Goal: Task Accomplishment & Management: Manage account settings

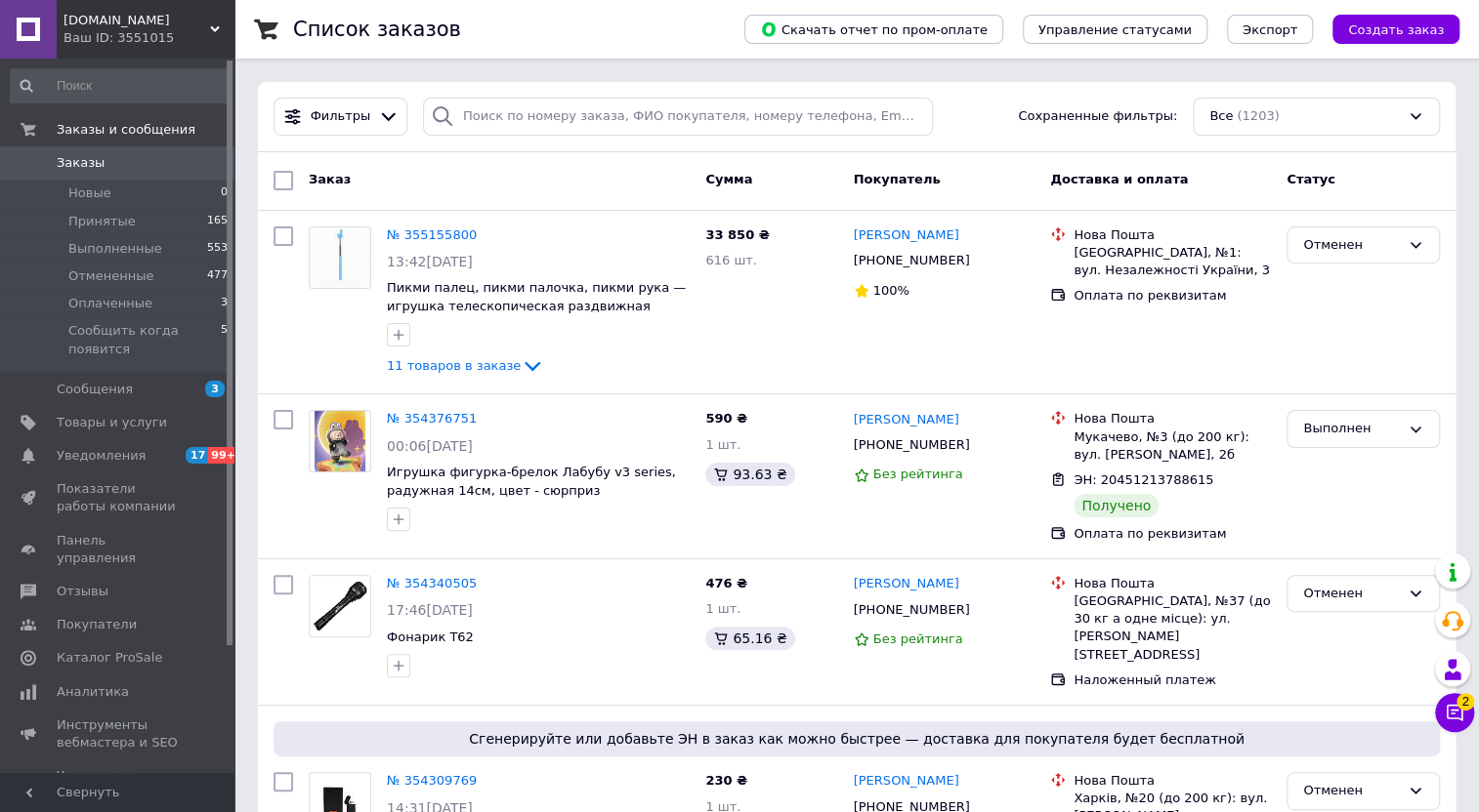
click at [214, 24] on icon at bounding box center [215, 29] width 10 height 10
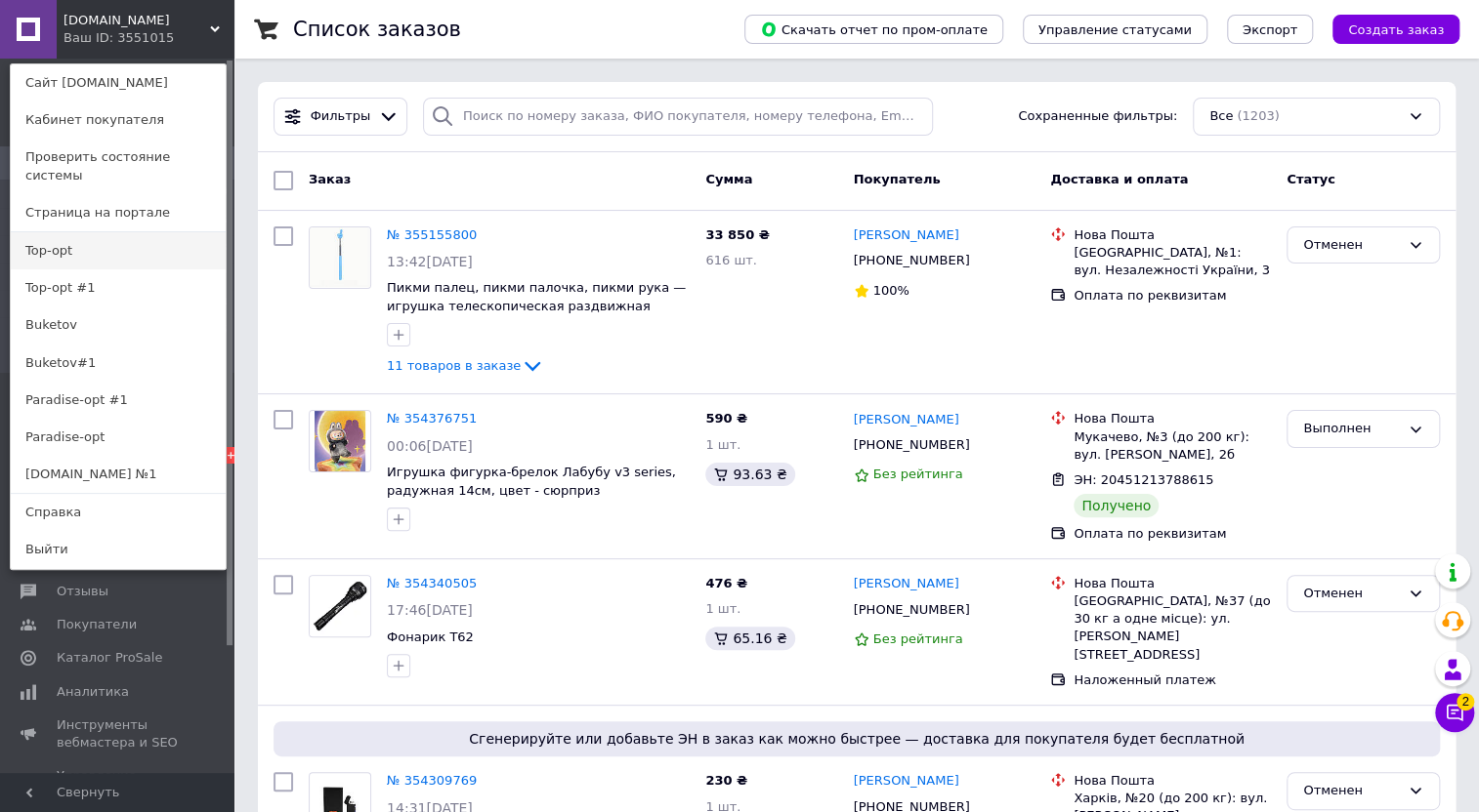
click at [103, 233] on link "Top-opt" at bounding box center [118, 251] width 215 height 37
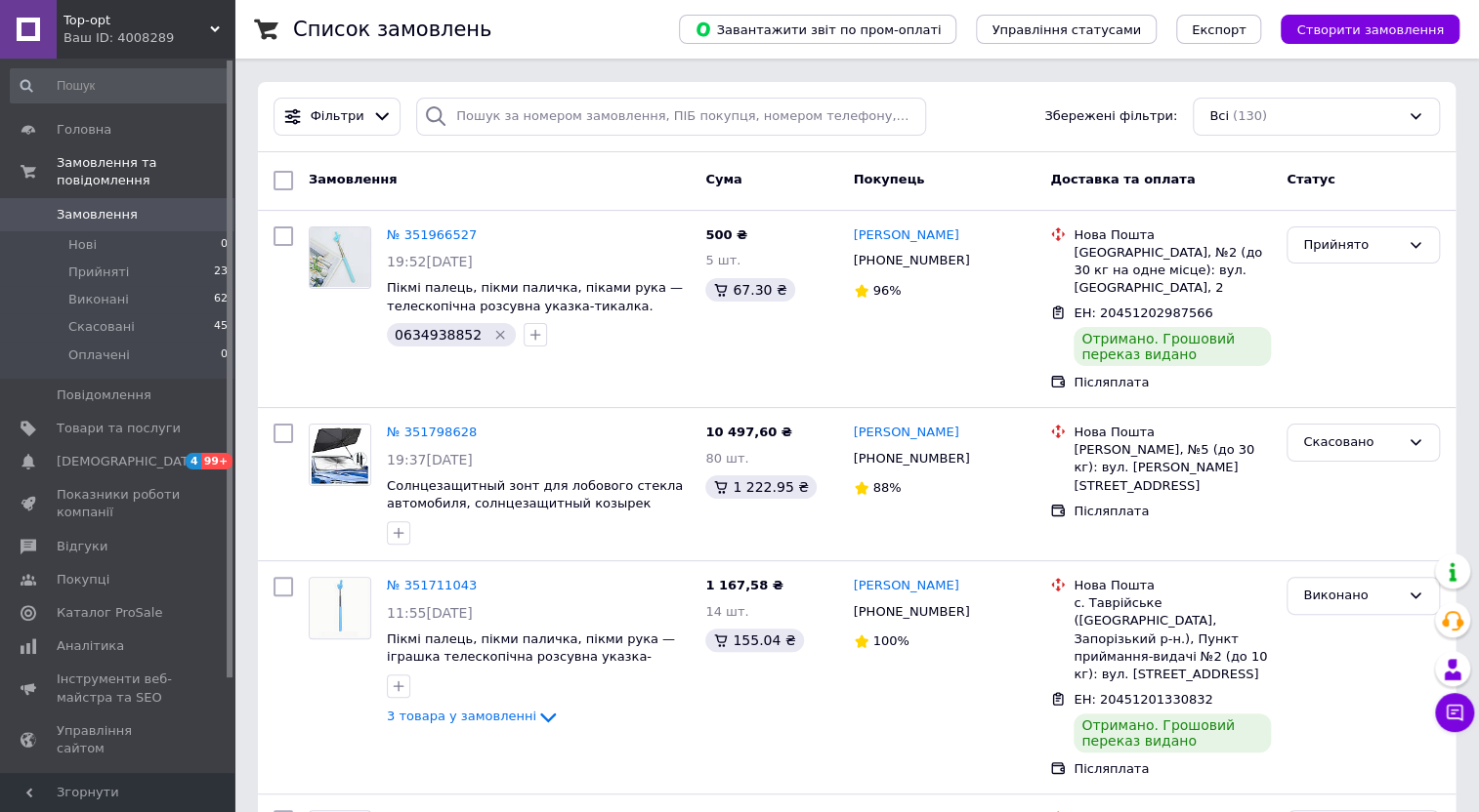
click at [206, 22] on span "Top-opt" at bounding box center [137, 21] width 147 height 18
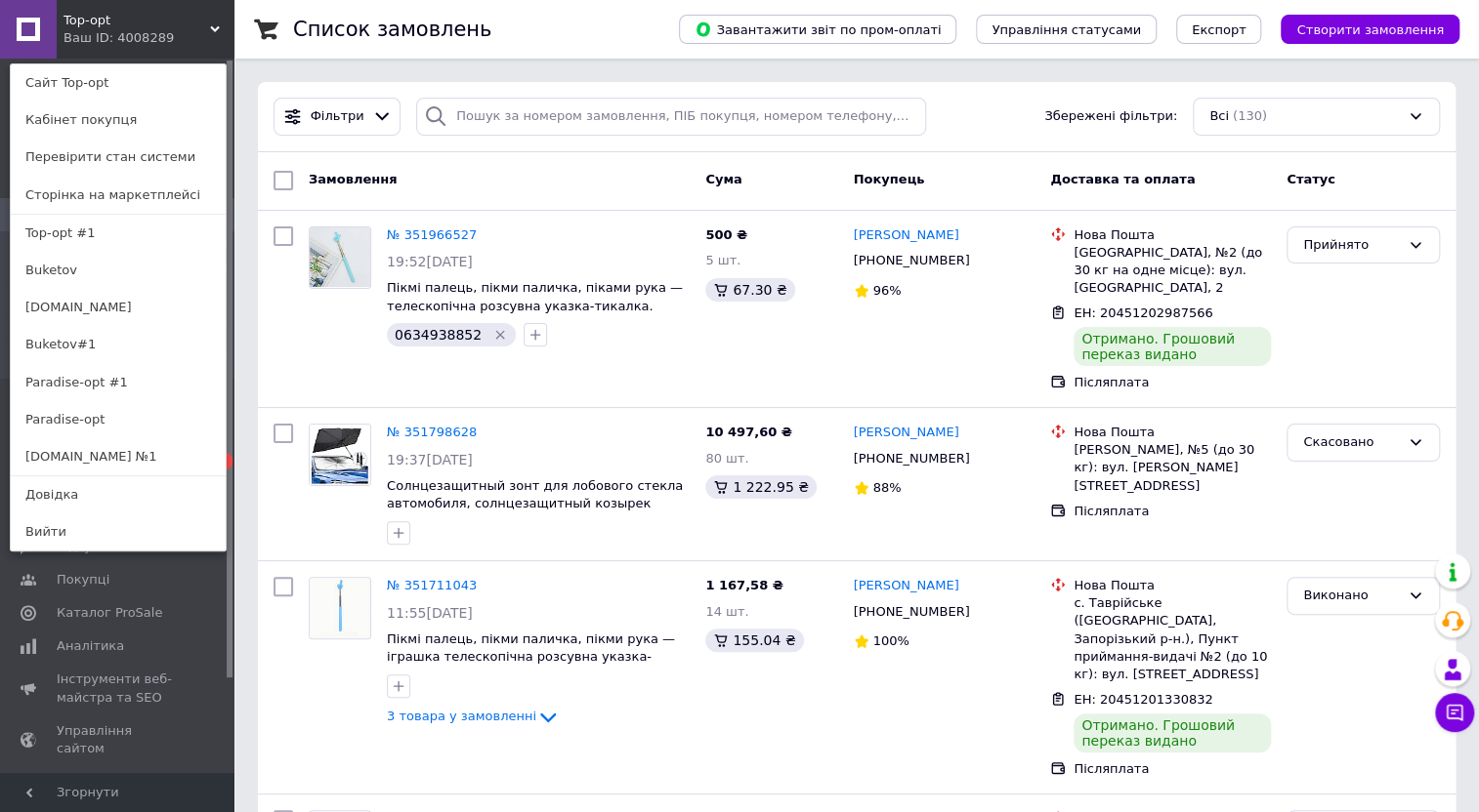
click at [85, 412] on link "Paradise-opt" at bounding box center [118, 419] width 215 height 37
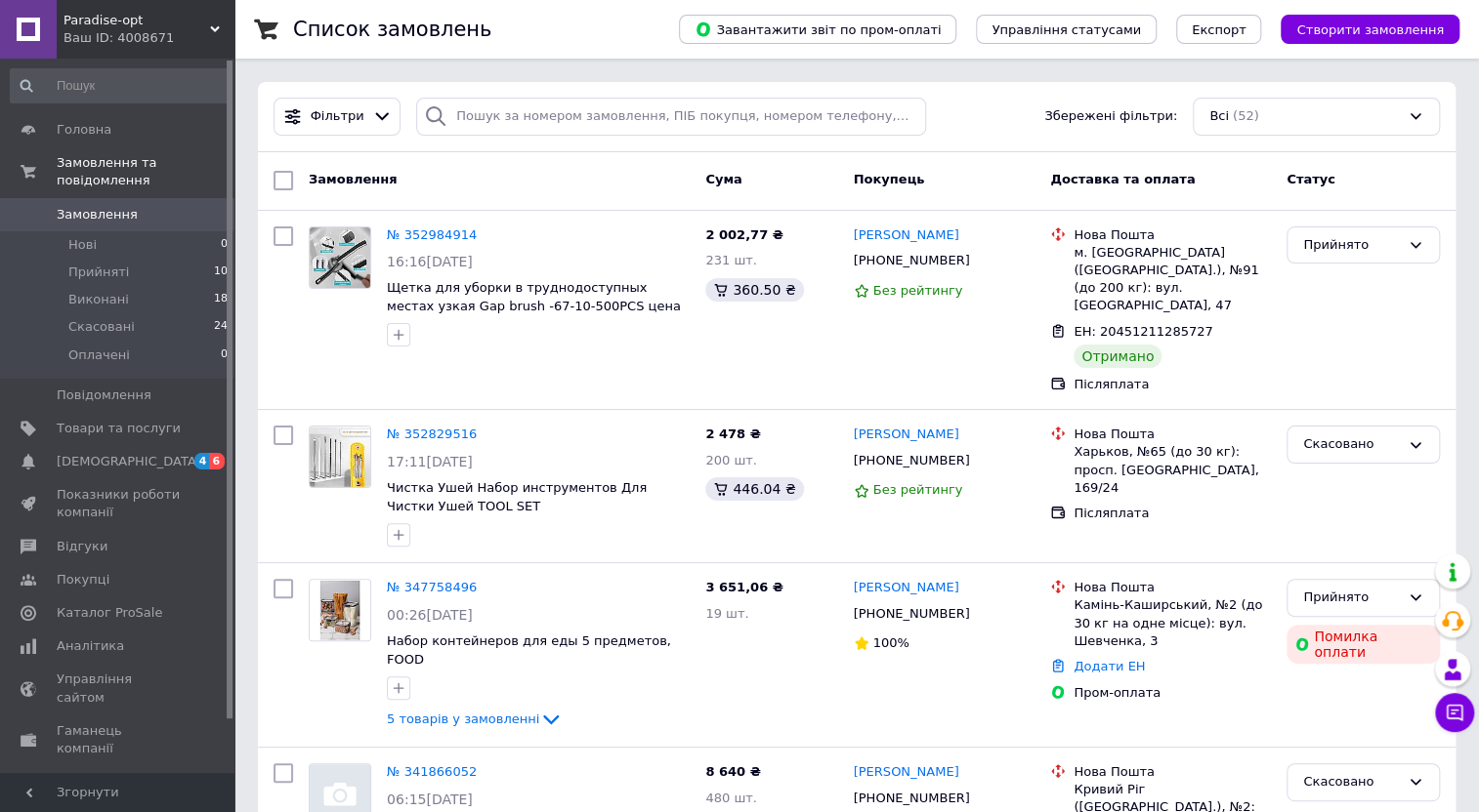
click at [214, 22] on div "Paradise-opt Ваш ID: 4008671" at bounding box center [146, 29] width 178 height 59
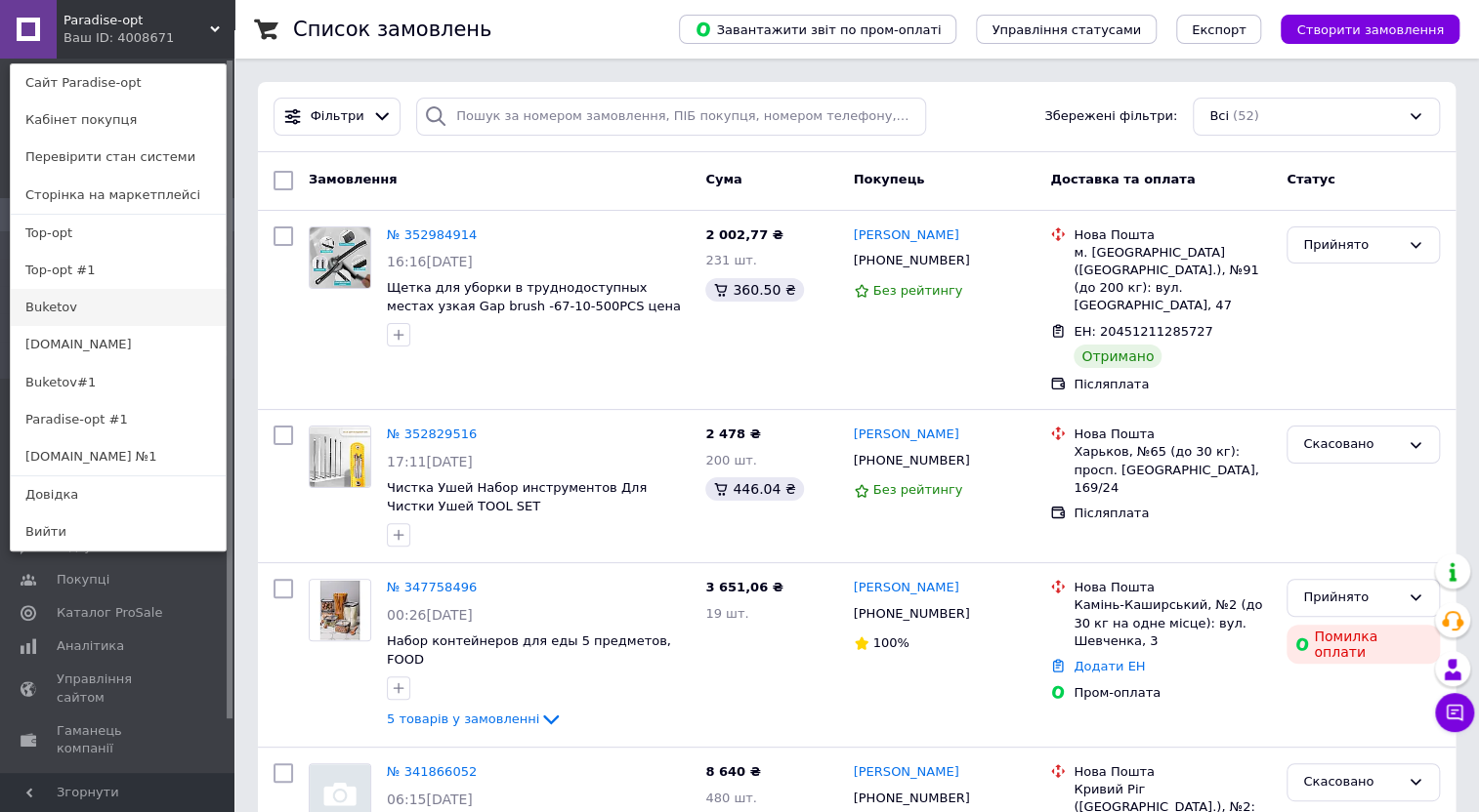
click at [127, 313] on link "Buketov" at bounding box center [118, 307] width 215 height 37
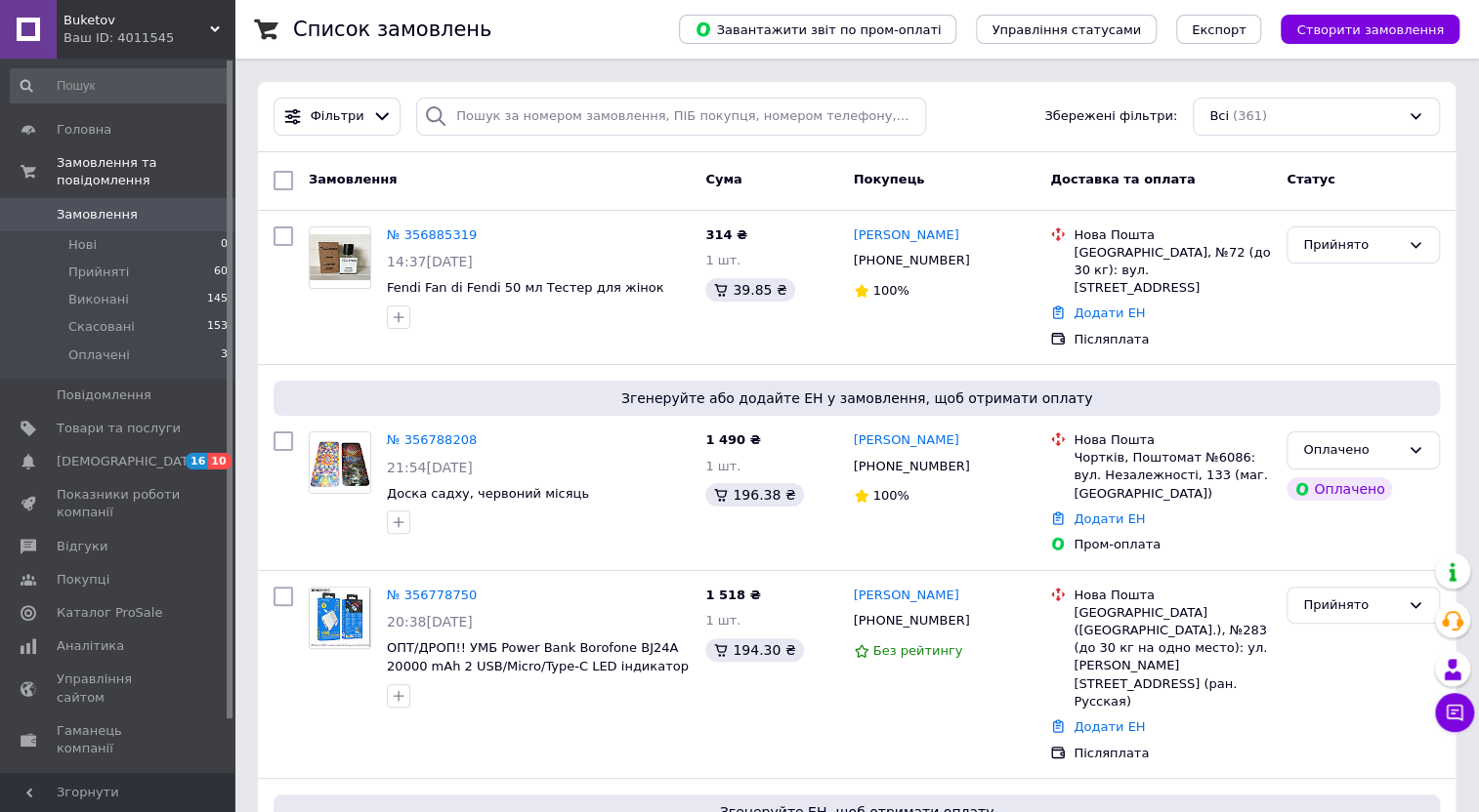
click at [212, 27] on use at bounding box center [215, 29] width 10 height 6
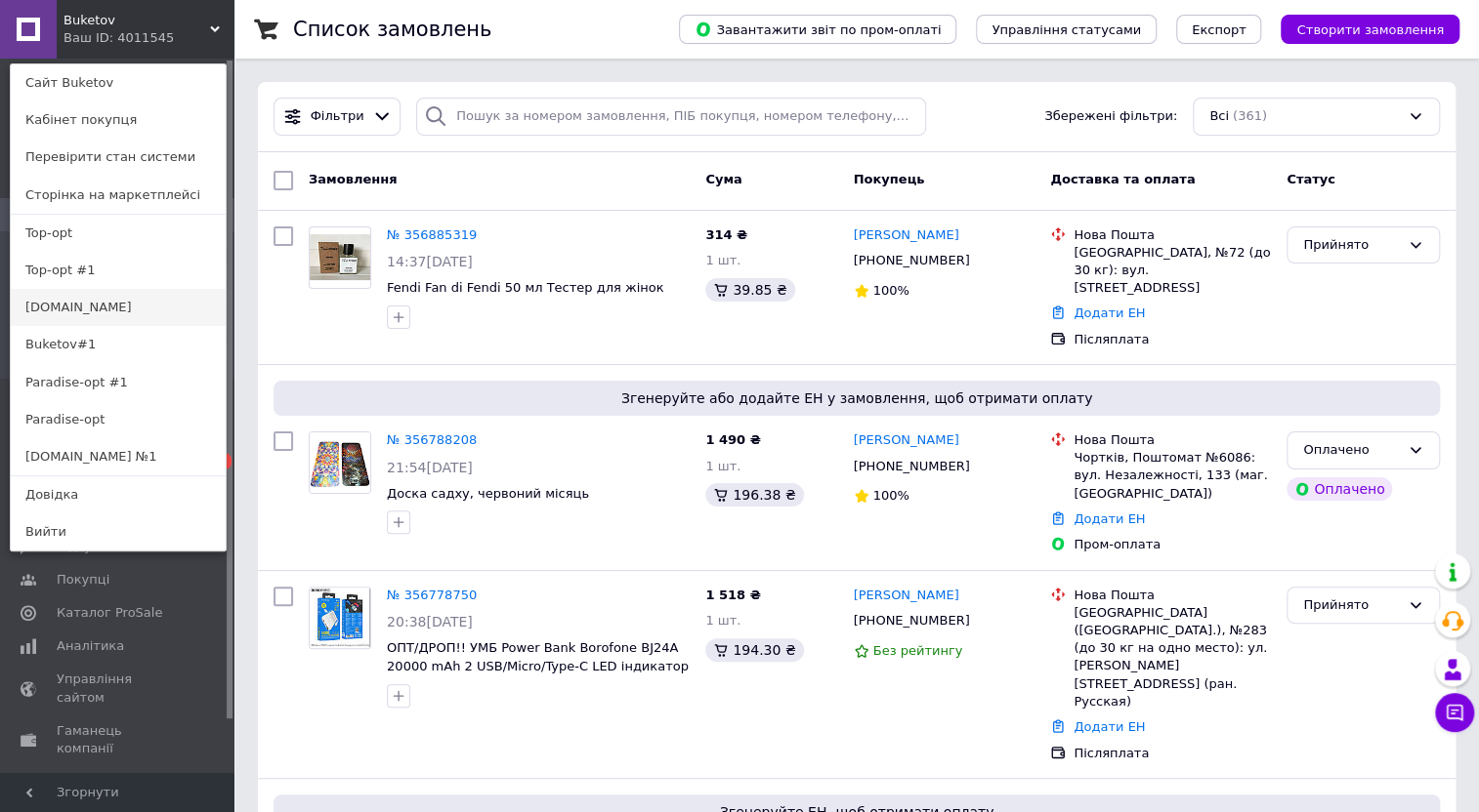
click at [130, 310] on link "[DOMAIN_NAME]" at bounding box center [118, 307] width 215 height 37
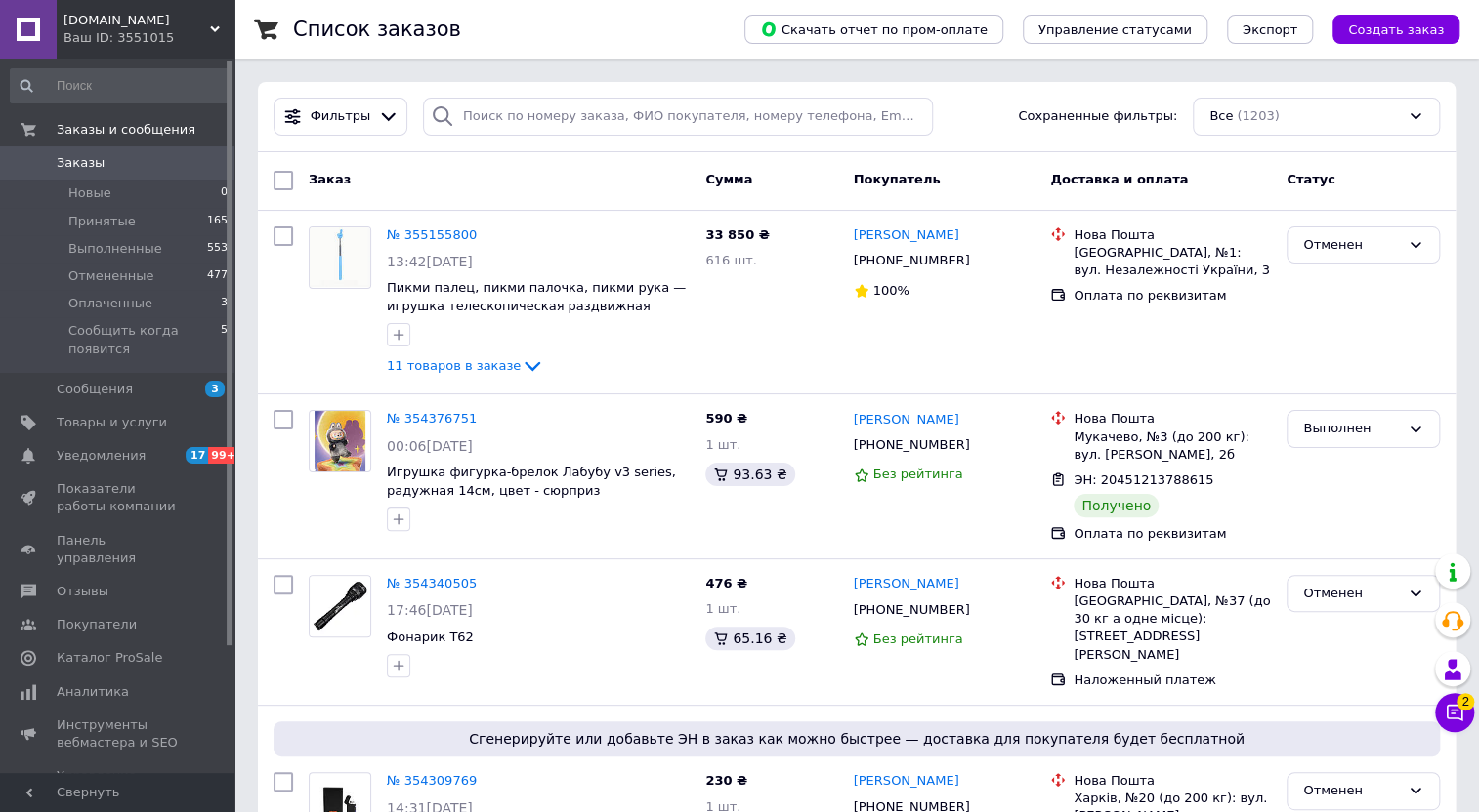
click at [214, 25] on icon at bounding box center [215, 29] width 10 height 10
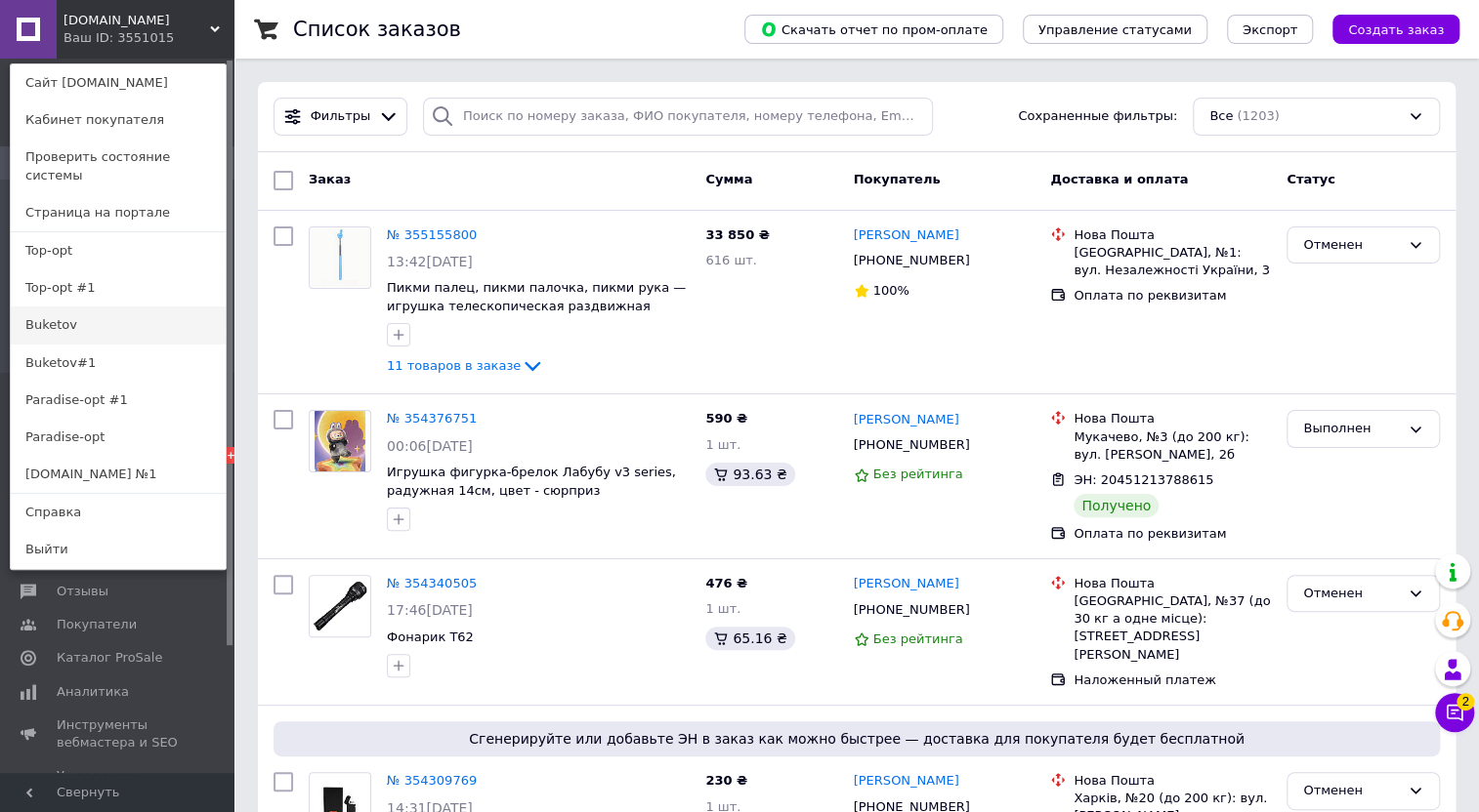
click at [147, 311] on link "Buketov" at bounding box center [118, 325] width 215 height 37
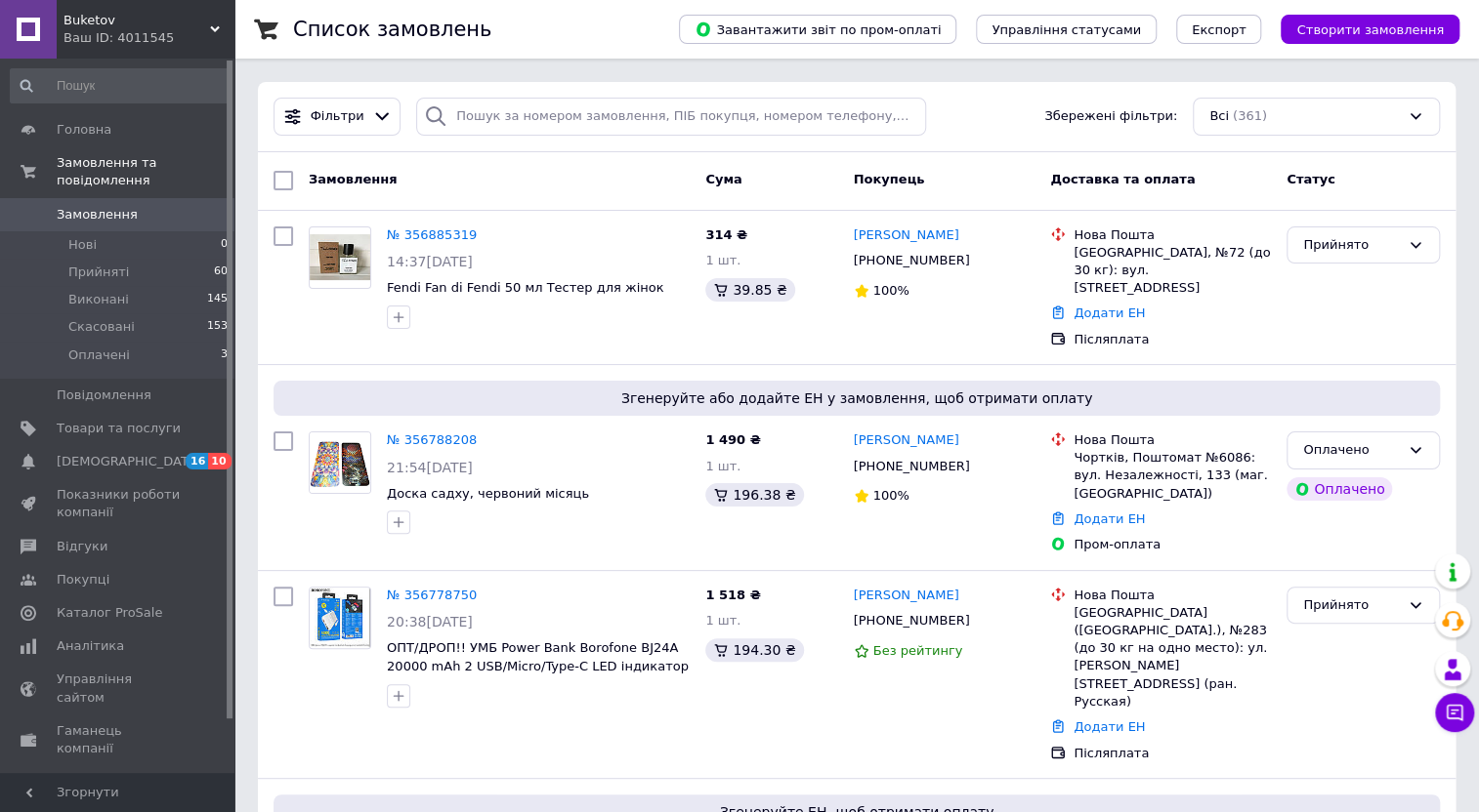
click at [577, 11] on div "Список замовлень" at bounding box center [466, 29] width 347 height 59
click at [144, 206] on span "Замовлення" at bounding box center [119, 215] width 124 height 18
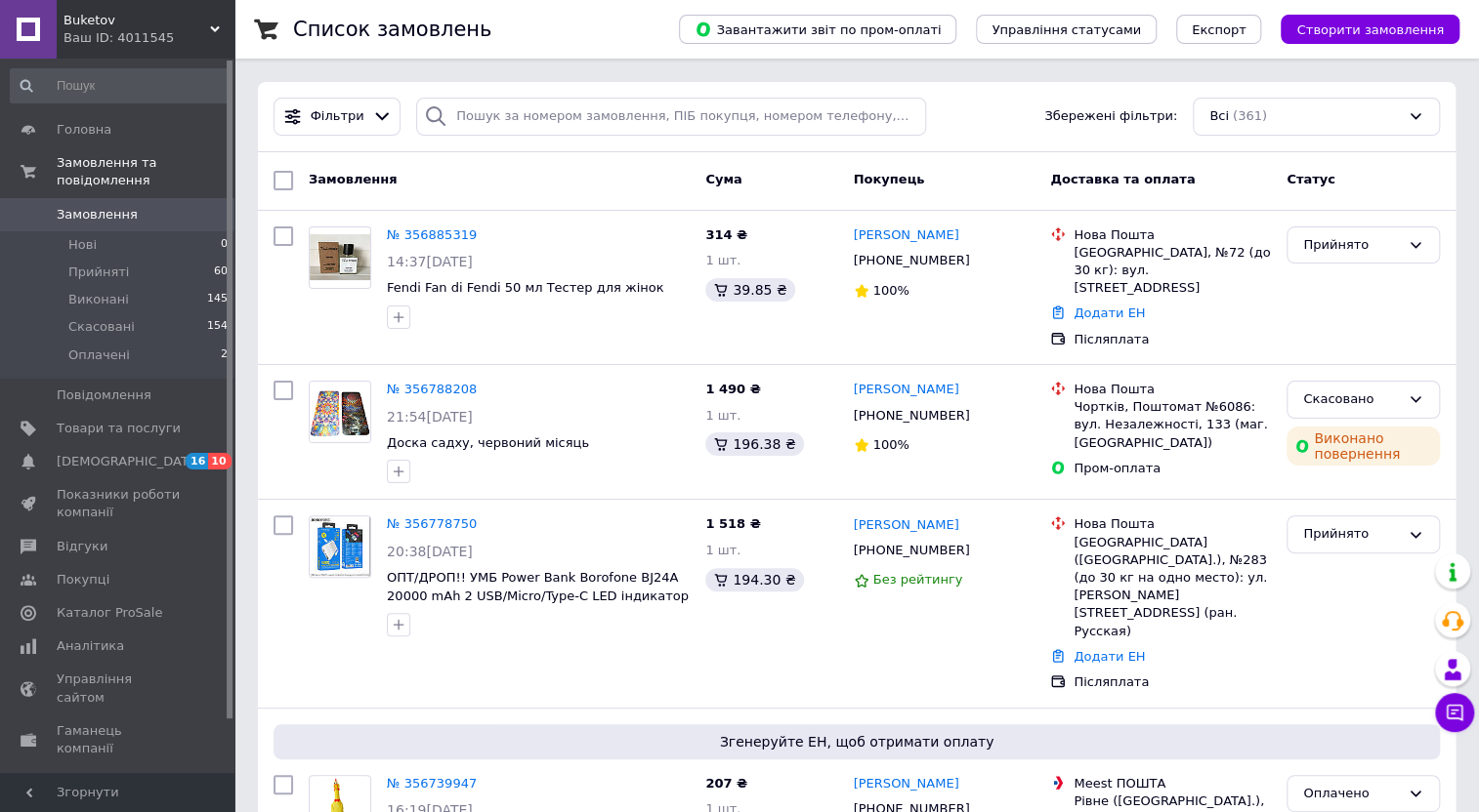
click at [161, 206] on span "Замовлення" at bounding box center [119, 215] width 124 height 18
click at [68, 206] on span "Замовлення" at bounding box center [97, 215] width 81 height 18
click at [131, 538] on span "Відгуки" at bounding box center [119, 547] width 124 height 18
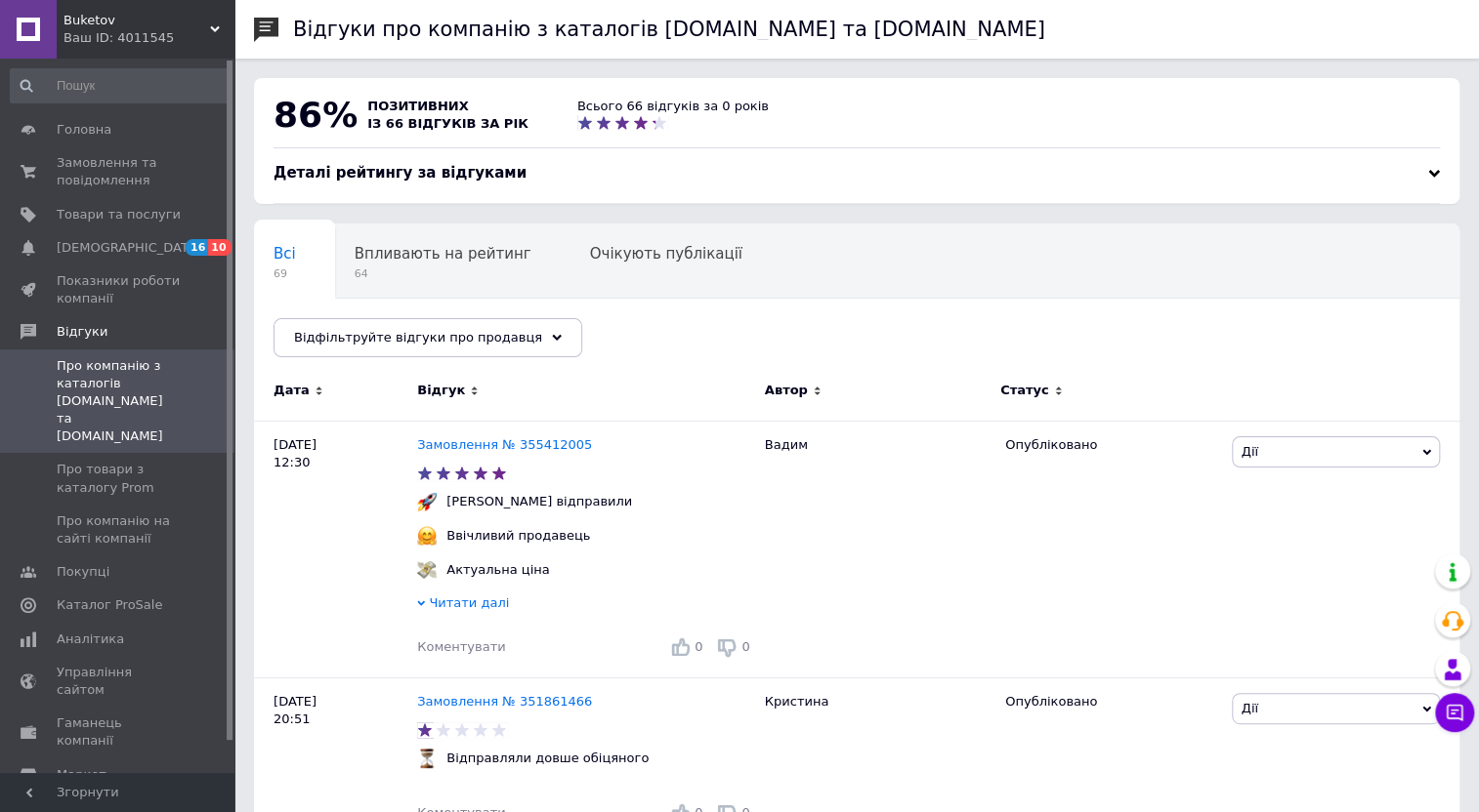
click at [214, 18] on div "Buketov Ваш ID: 4011545" at bounding box center [146, 29] width 178 height 59
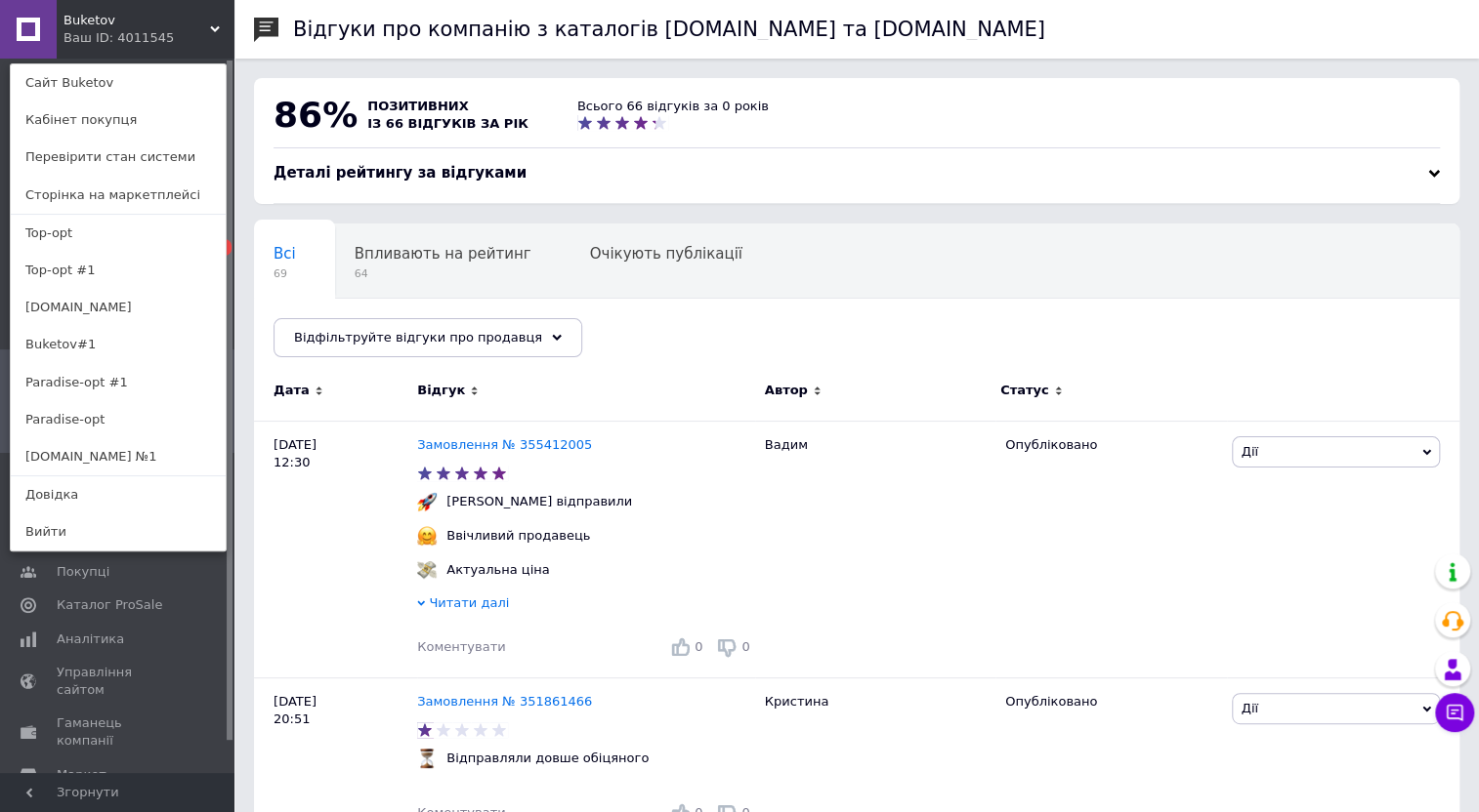
click at [130, 303] on link "[DOMAIN_NAME]" at bounding box center [118, 307] width 215 height 37
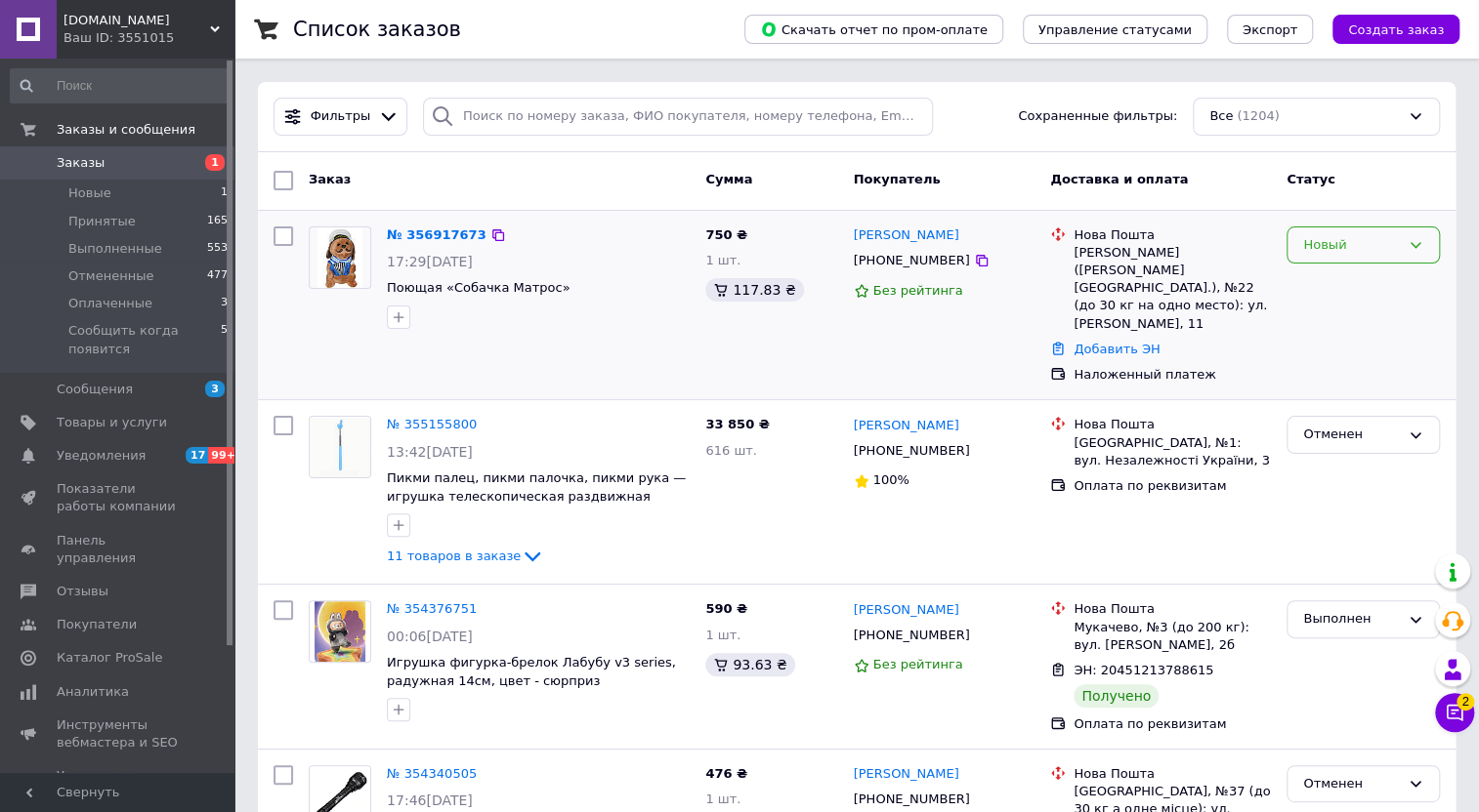
click at [1412, 241] on icon at bounding box center [1416, 246] width 16 height 16
click at [1390, 274] on li "Принят" at bounding box center [1364, 286] width 152 height 36
click at [418, 232] on link "№ 356917673" at bounding box center [432, 235] width 90 height 15
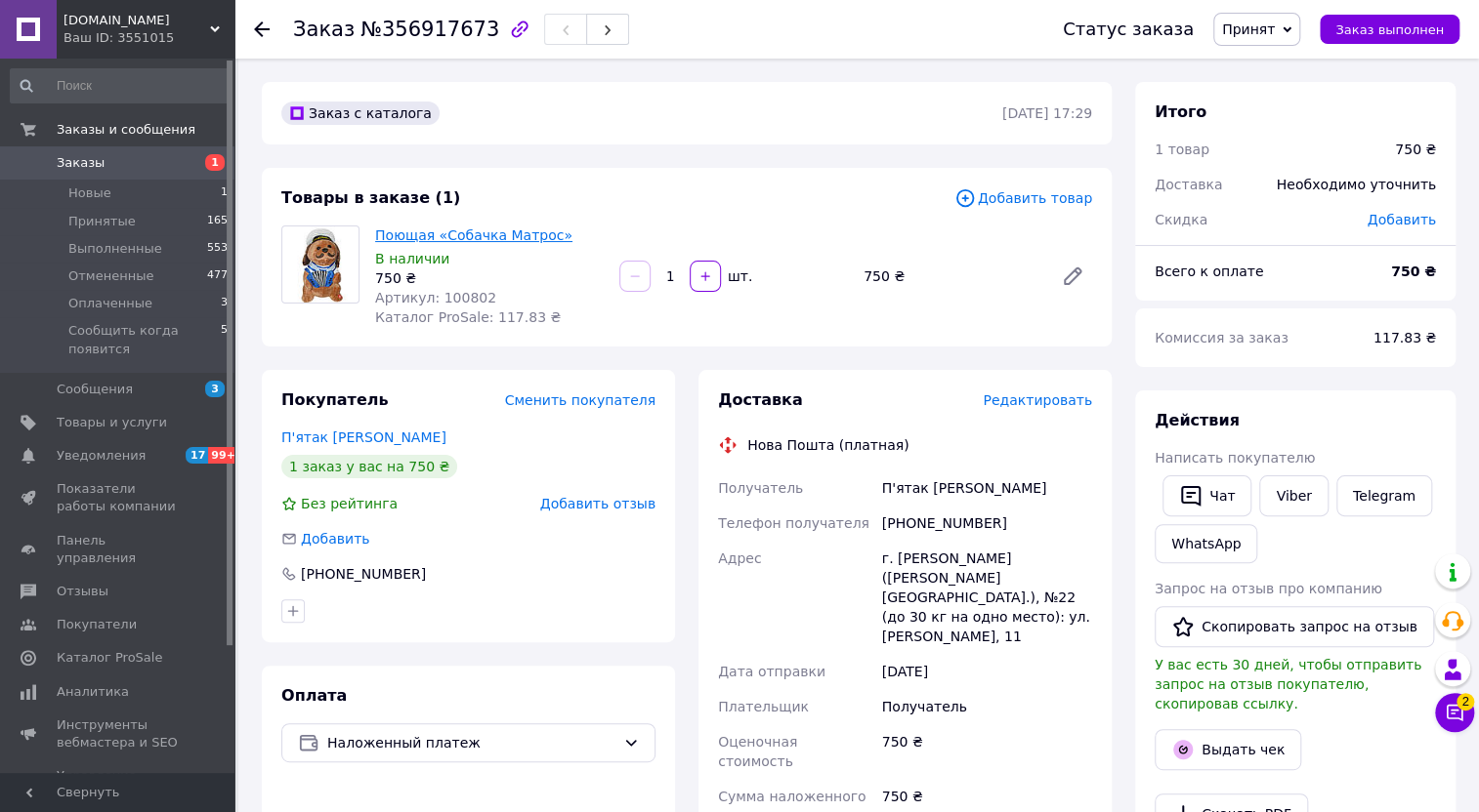
click at [457, 237] on link "Поющая «Собачка Матрос»" at bounding box center [473, 236] width 197 height 16
click at [160, 158] on span "Заказы" at bounding box center [119, 163] width 124 height 18
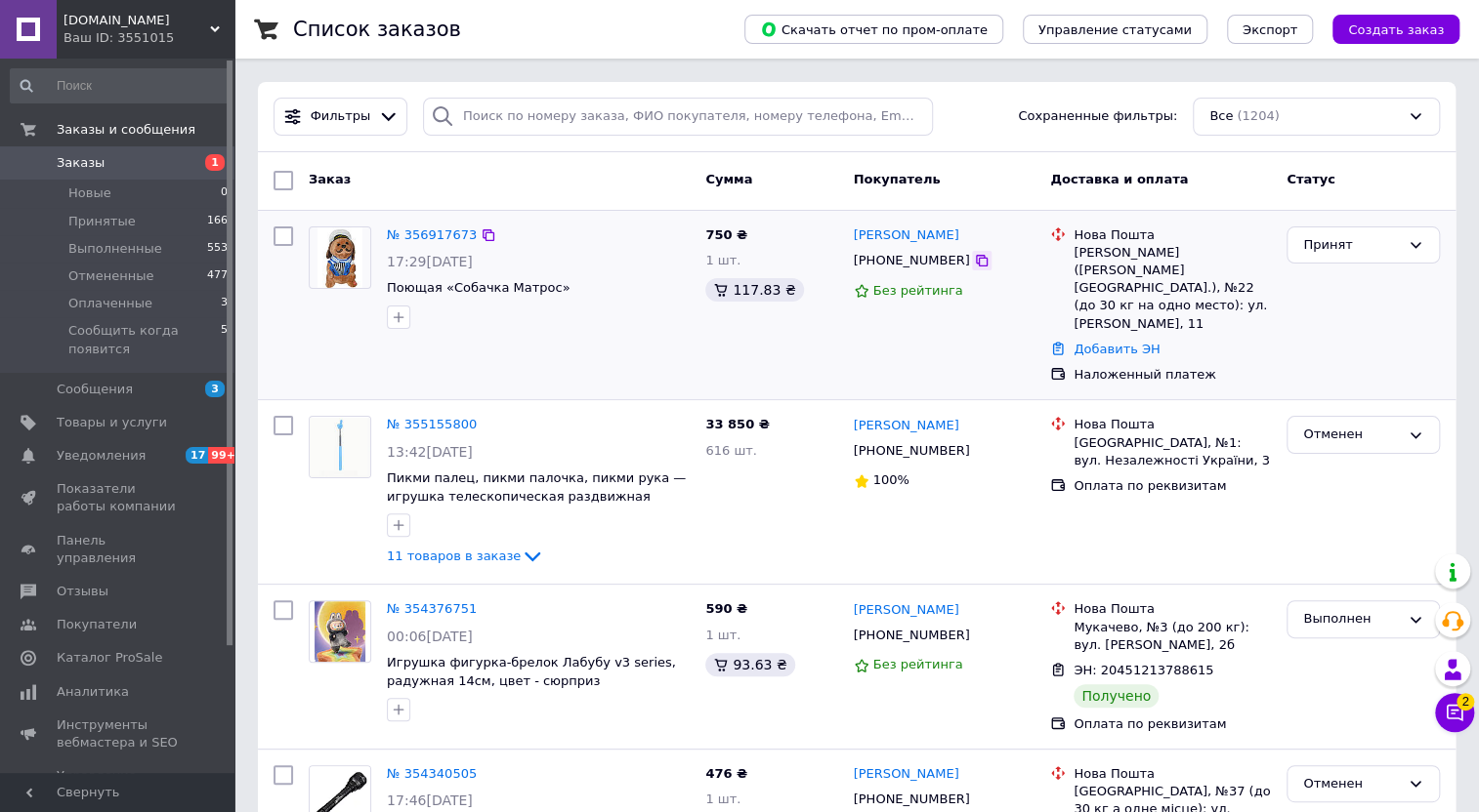
click at [974, 262] on icon at bounding box center [982, 261] width 16 height 16
click at [673, 38] on div "Список заказов" at bounding box center [499, 29] width 413 height 59
click at [213, 28] on use at bounding box center [215, 29] width 10 height 6
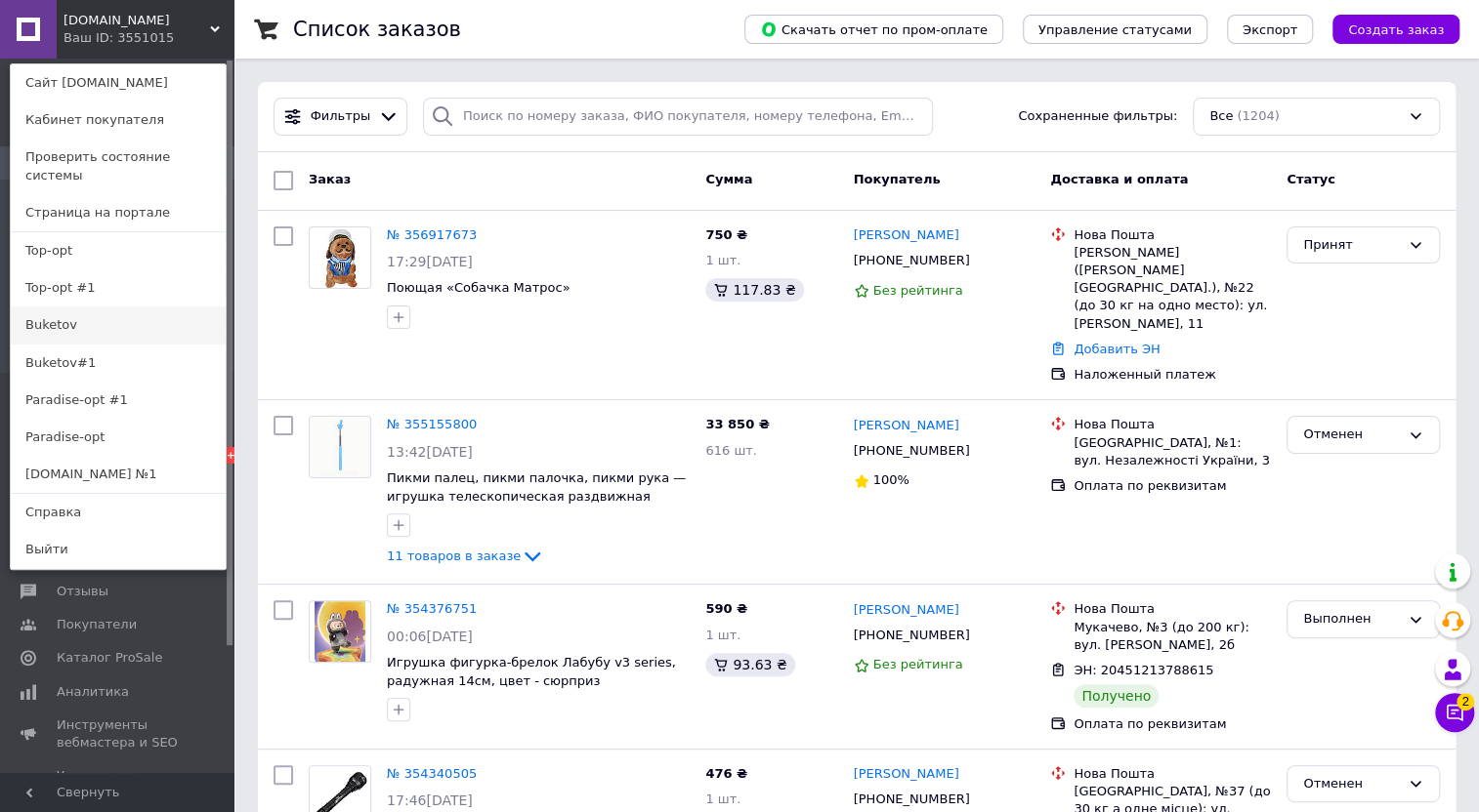
click at [149, 319] on link "Buketov" at bounding box center [118, 325] width 215 height 37
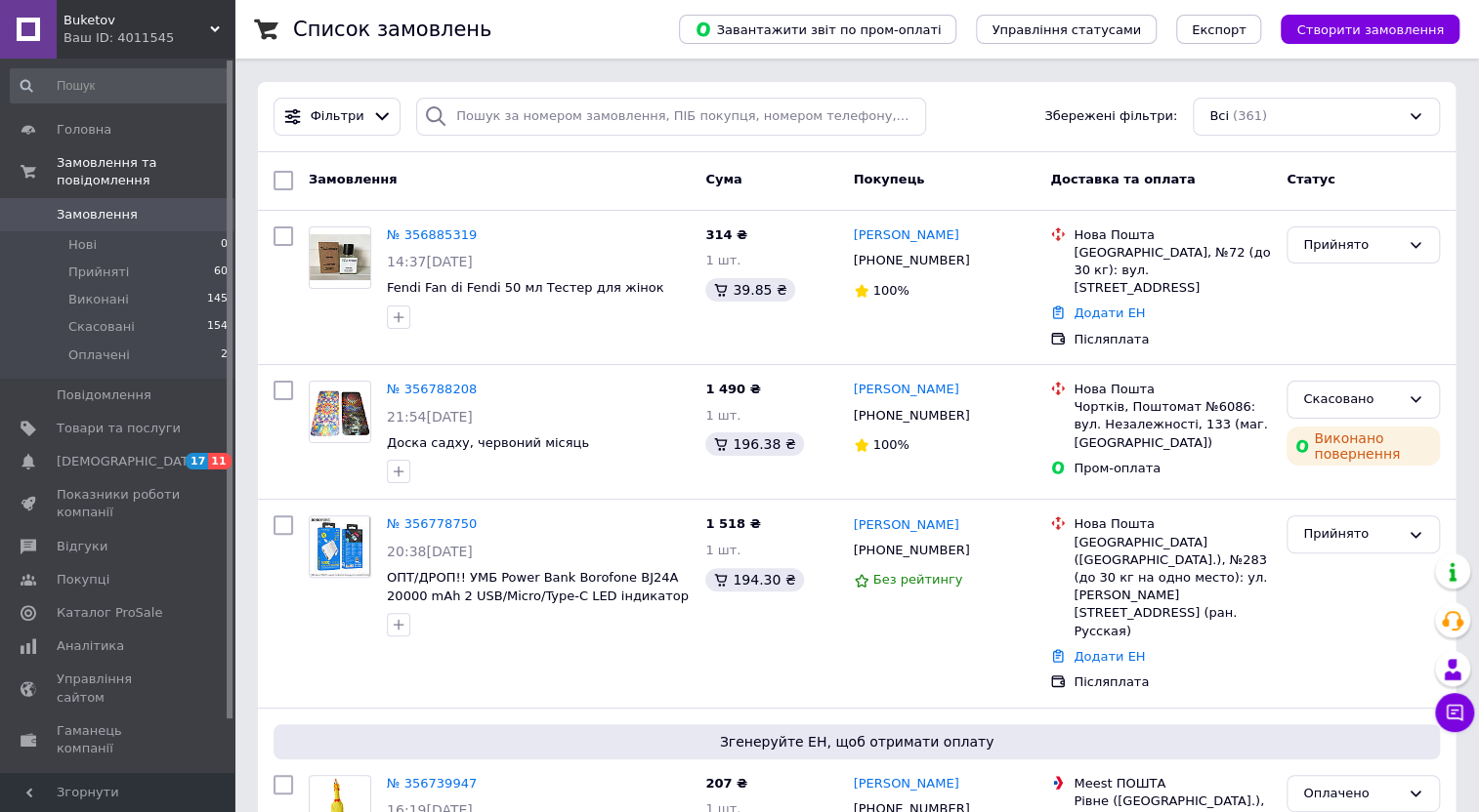
click at [511, 0] on div "Список замовлень" at bounding box center [466, 29] width 347 height 59
click at [213, 24] on icon at bounding box center [215, 29] width 10 height 10
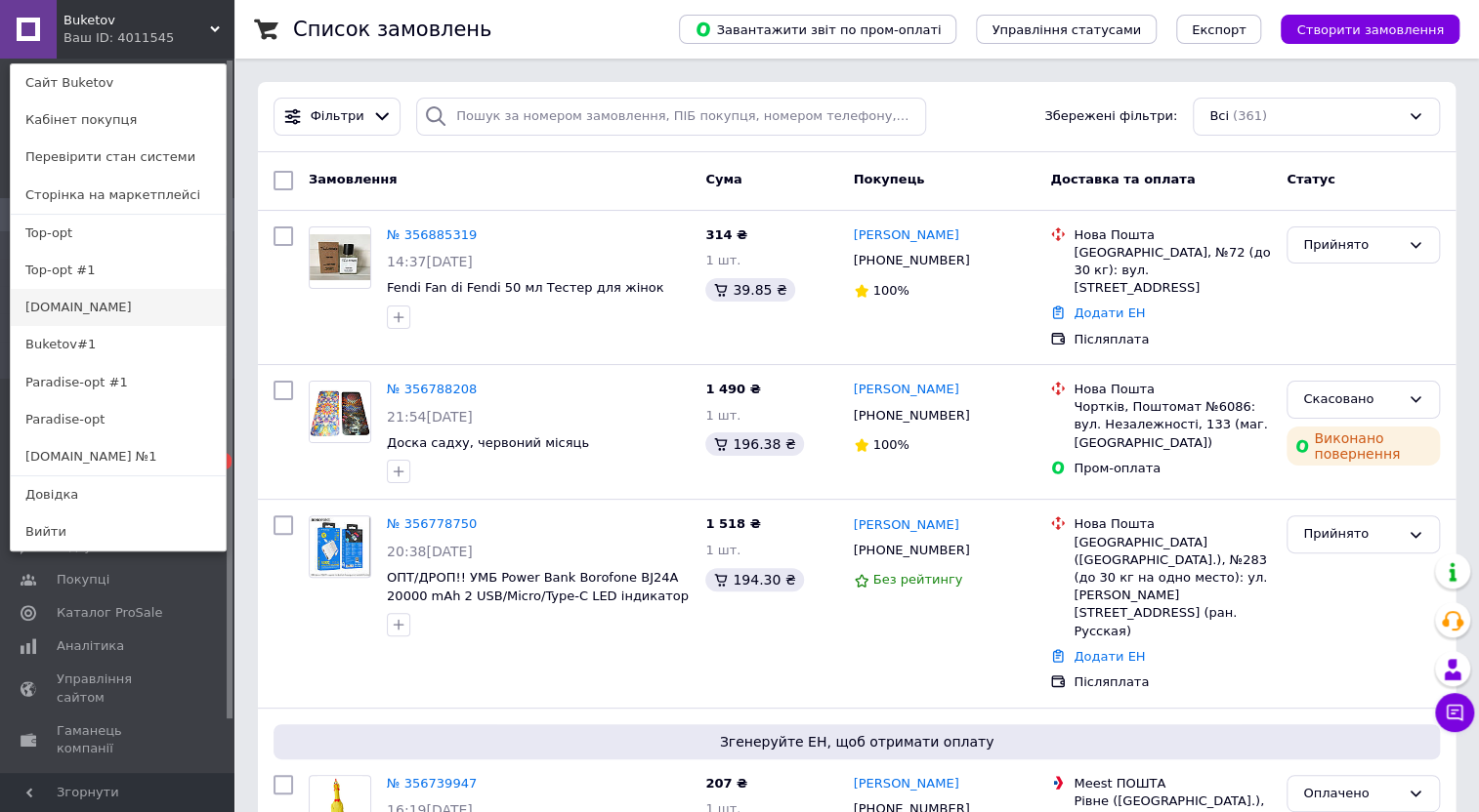
click at [160, 303] on link "[DOMAIN_NAME]" at bounding box center [118, 307] width 215 height 37
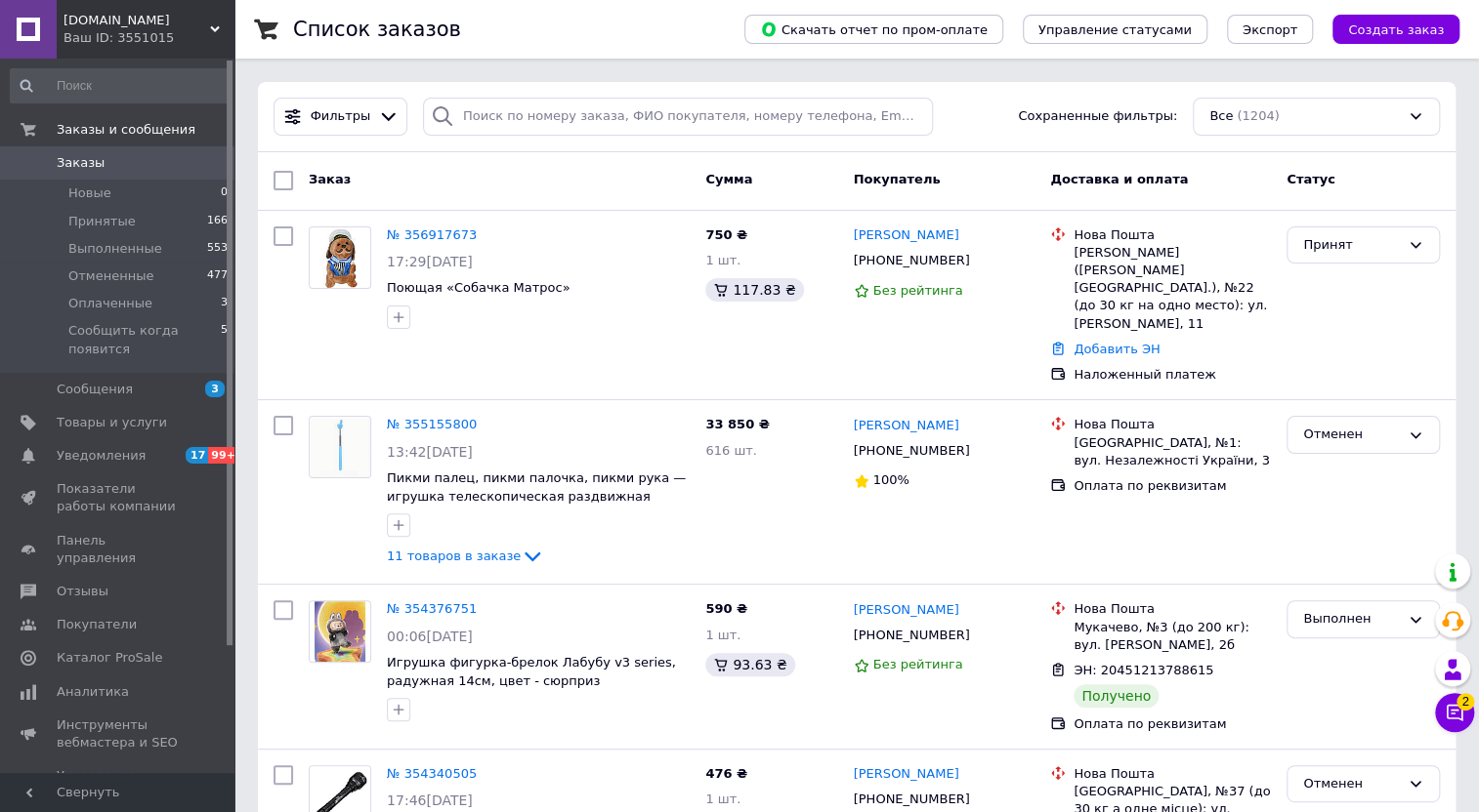
click at [615, 16] on div "Список заказов" at bounding box center [499, 29] width 413 height 59
click at [599, 12] on div "Список заказов" at bounding box center [499, 29] width 413 height 59
click at [449, 238] on link "№ 356917673" at bounding box center [432, 235] width 90 height 15
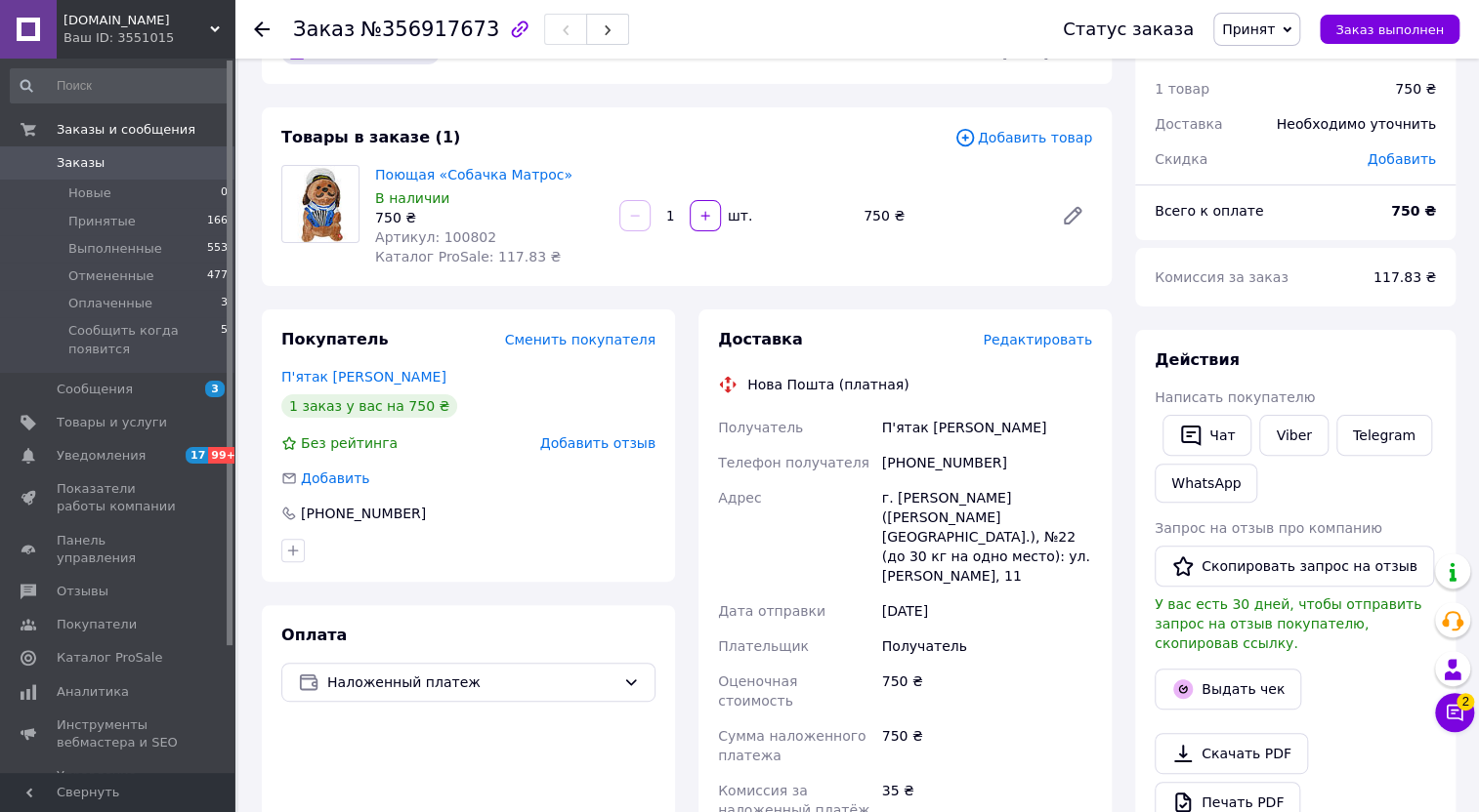
scroll to position [177, 0]
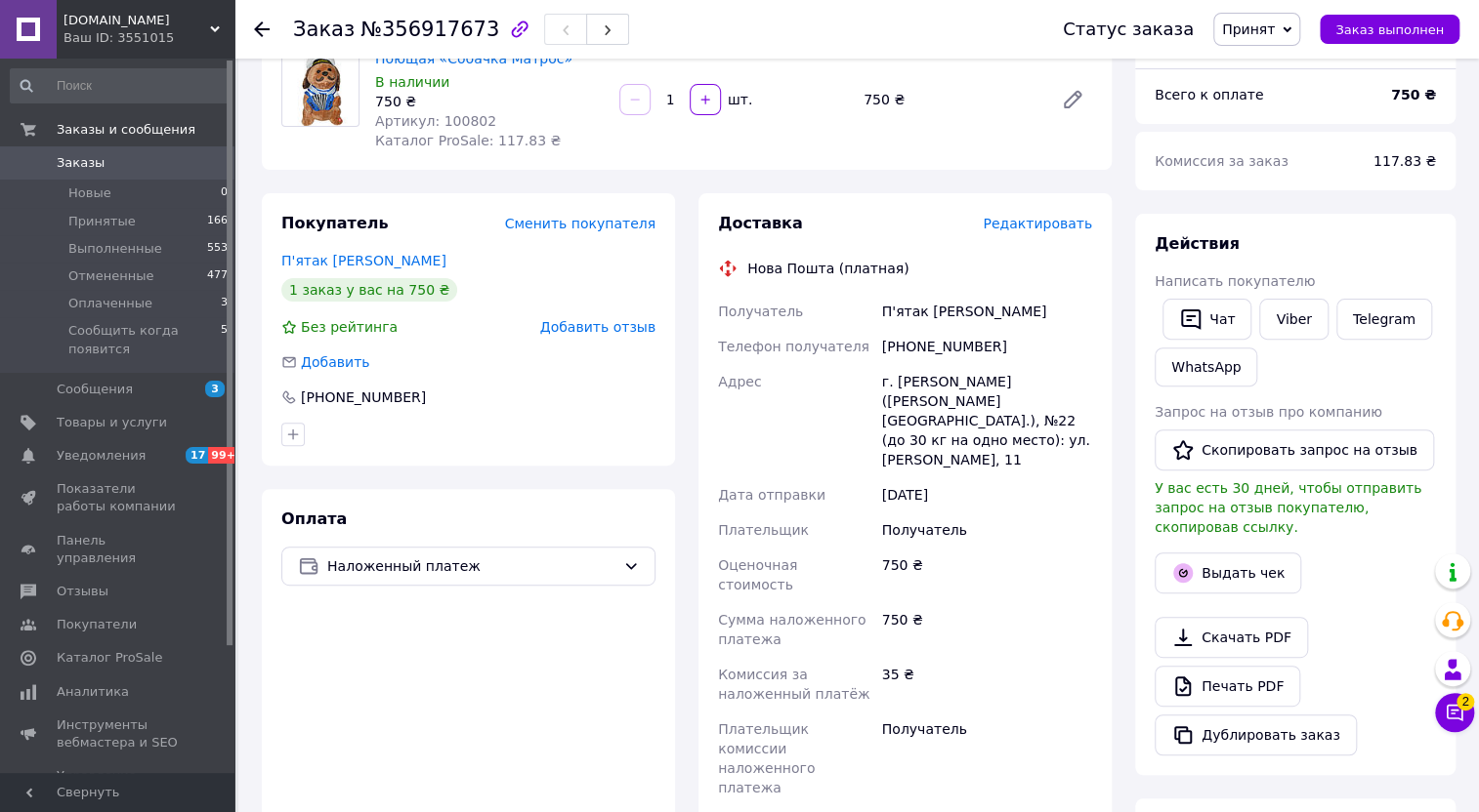
click at [888, 307] on div "П'ятак [PERSON_NAME]" at bounding box center [987, 311] width 218 height 35
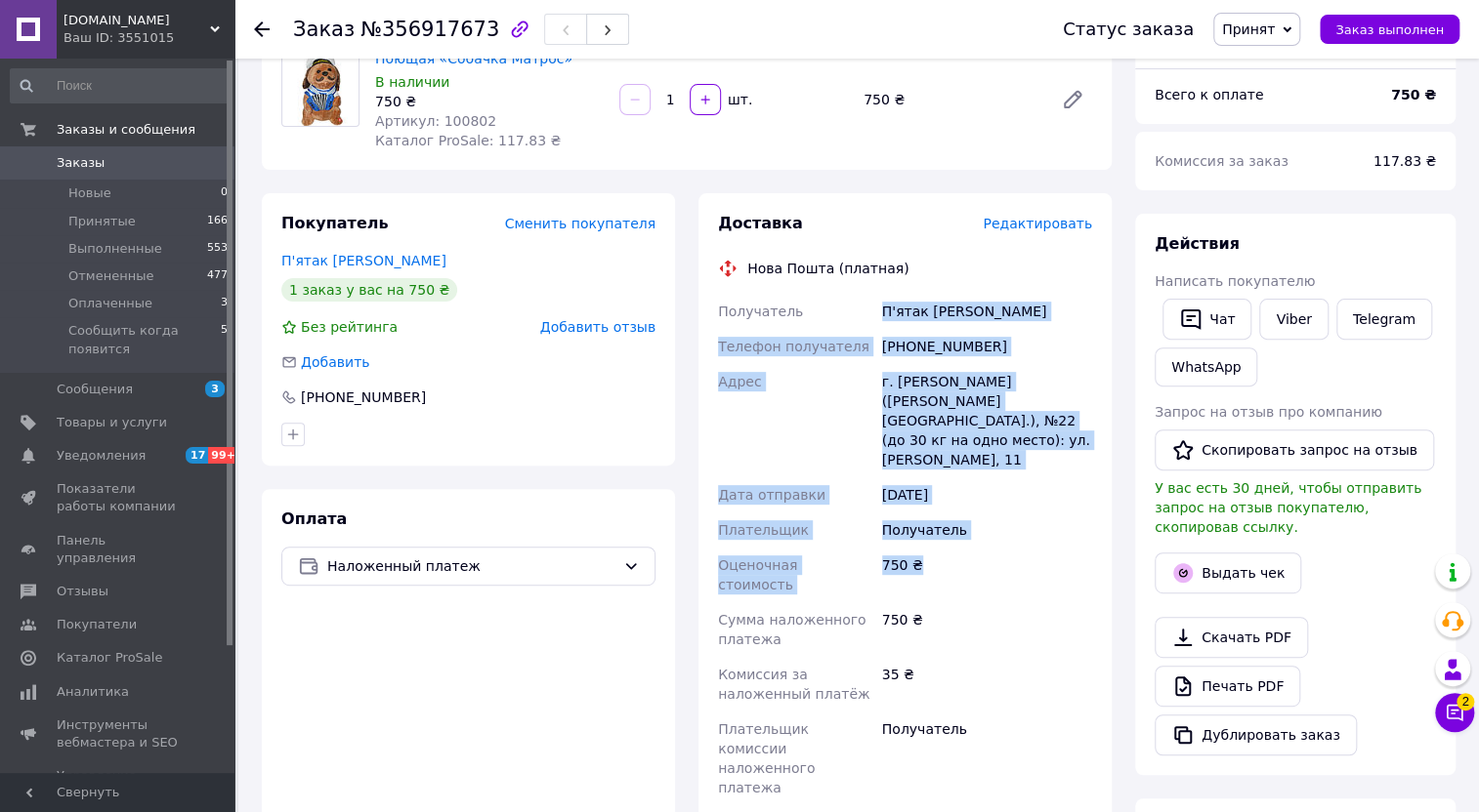
drag, startPoint x: 888, startPoint y: 307, endPoint x: 957, endPoint y: 526, distance: 229.6
click at [957, 526] on div "Получатель П'ятак [PERSON_NAME] Телефон получателя [PHONE_NUMBER] Адрес г. [PER…" at bounding box center [905, 549] width 382 height 511
copy div "П'ятак [PERSON_NAME] Телефон получателя [PHONE_NUMBER] Адрес г. [PERSON_NAME] (…"
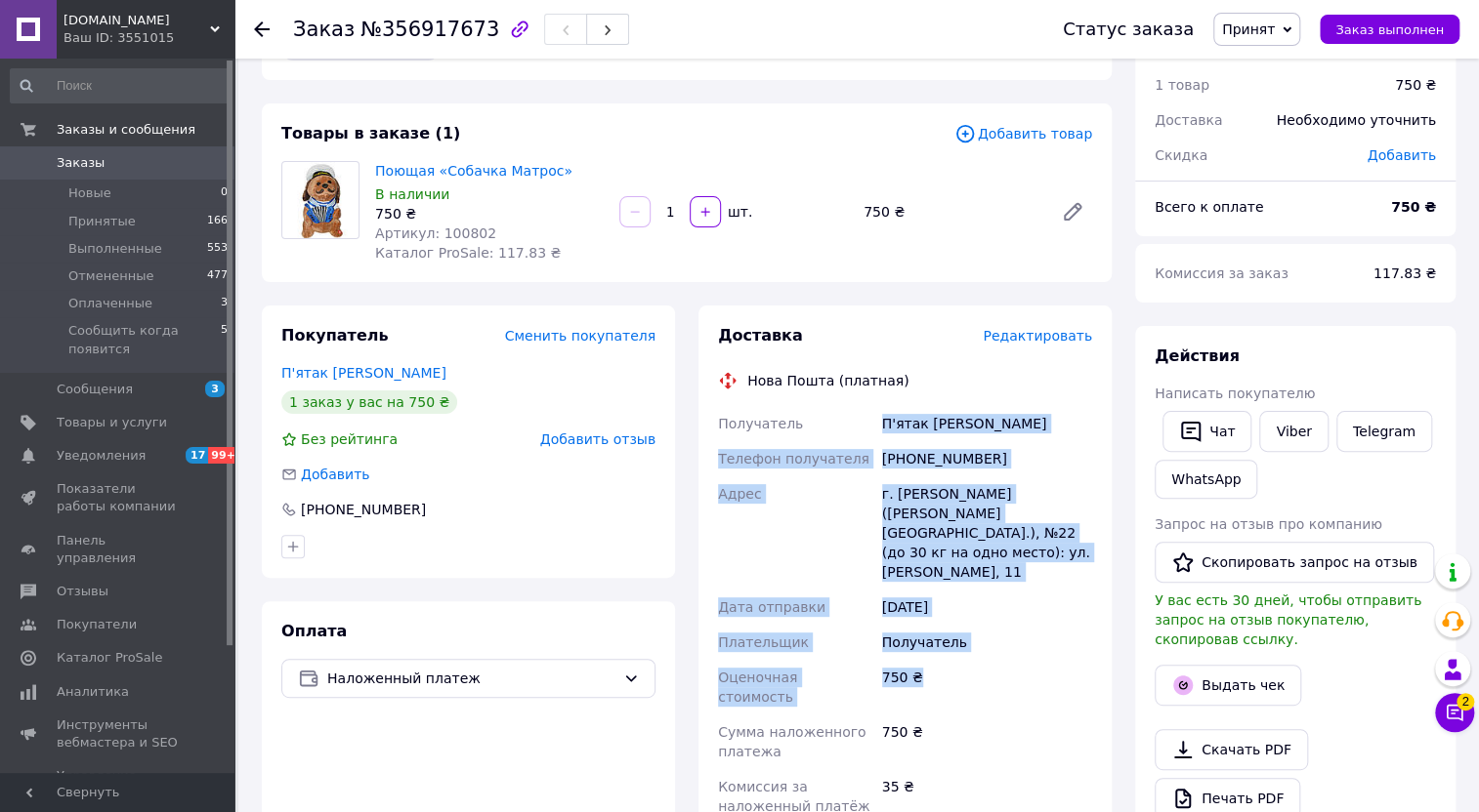
scroll to position [0, 0]
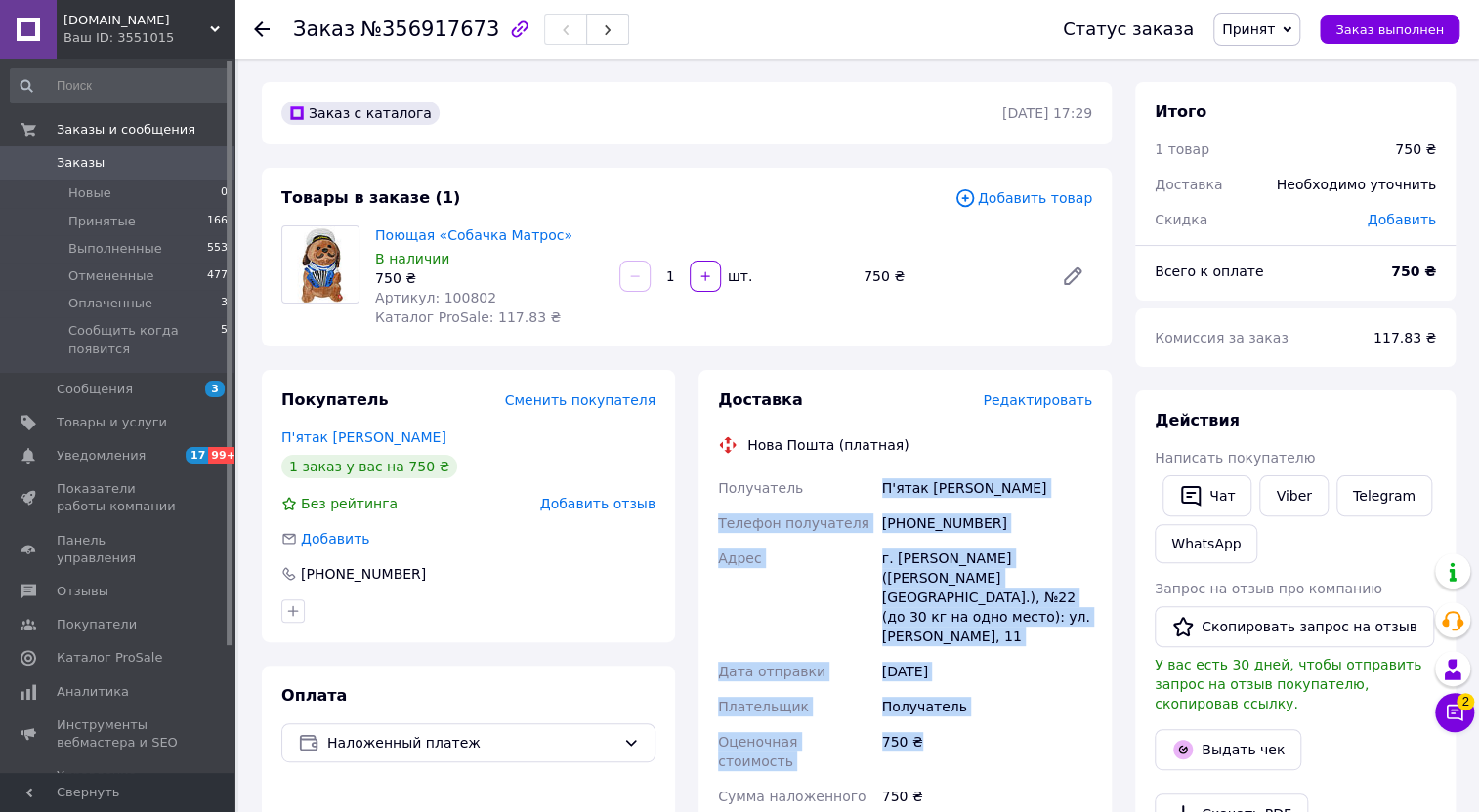
click at [122, 160] on span "Заказы" at bounding box center [119, 163] width 124 height 18
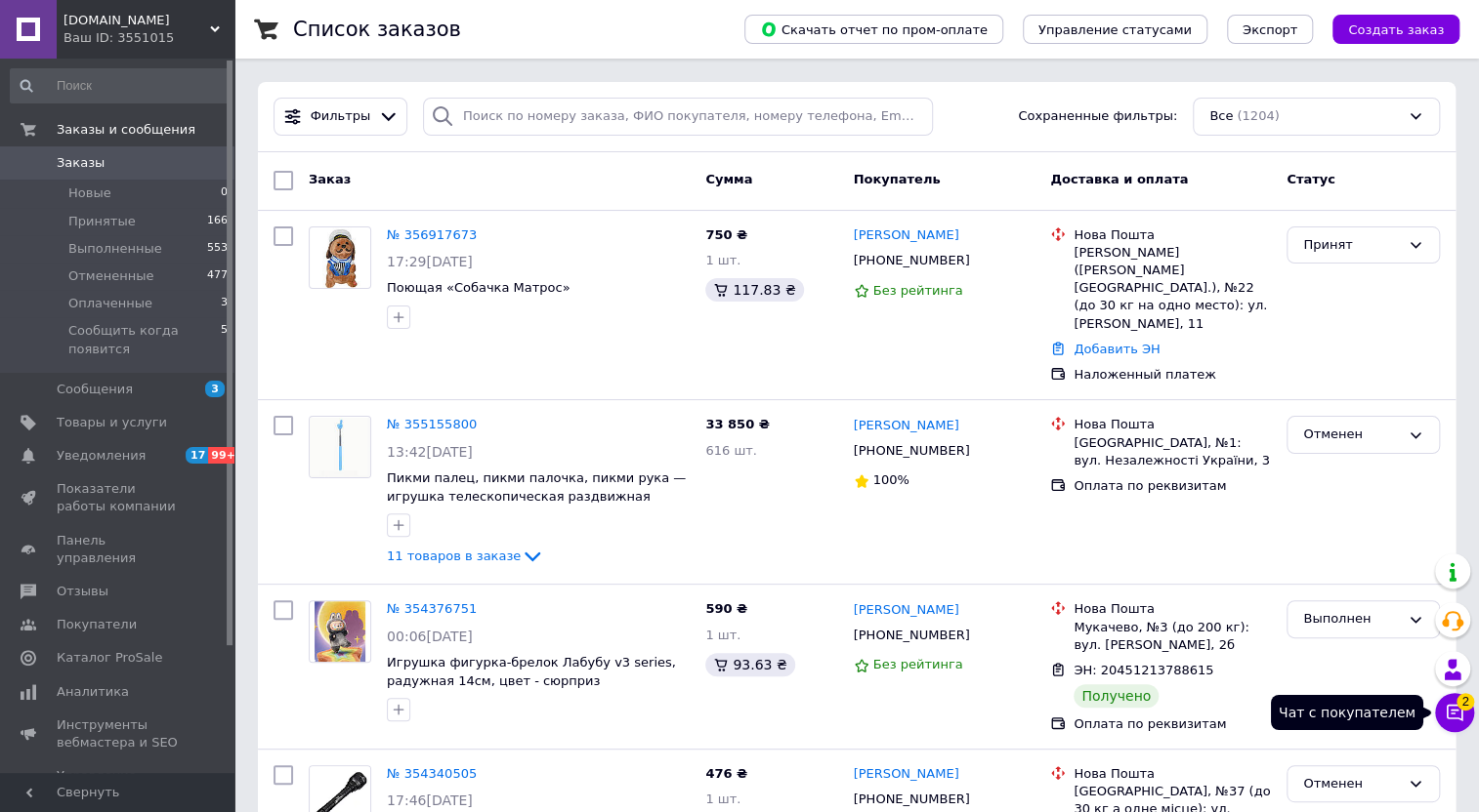
click at [1463, 707] on span "2" at bounding box center [1466, 702] width 18 height 18
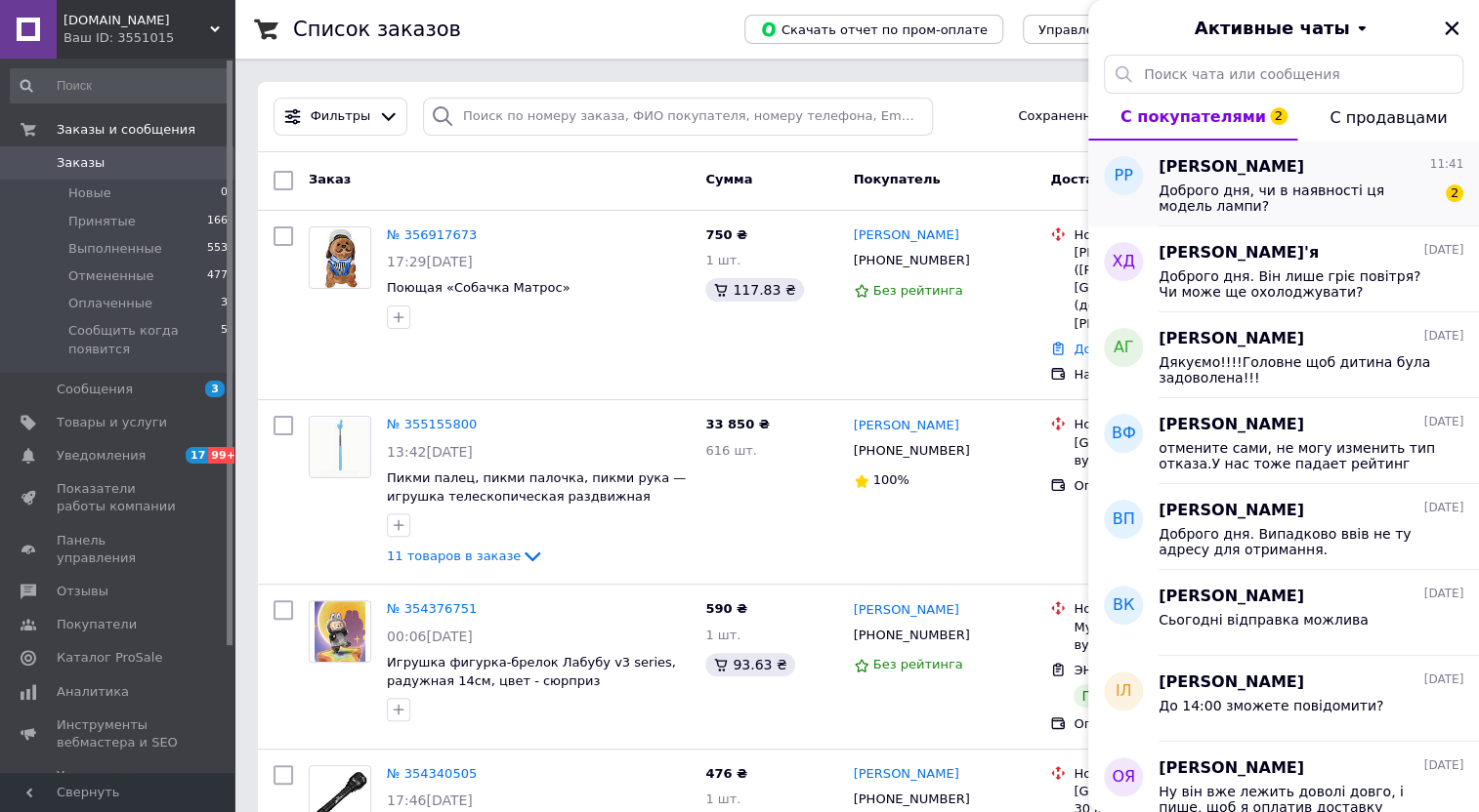
click at [1189, 197] on span "Доброго дня, чи в наявності ця модель лампи?" at bounding box center [1298, 198] width 278 height 31
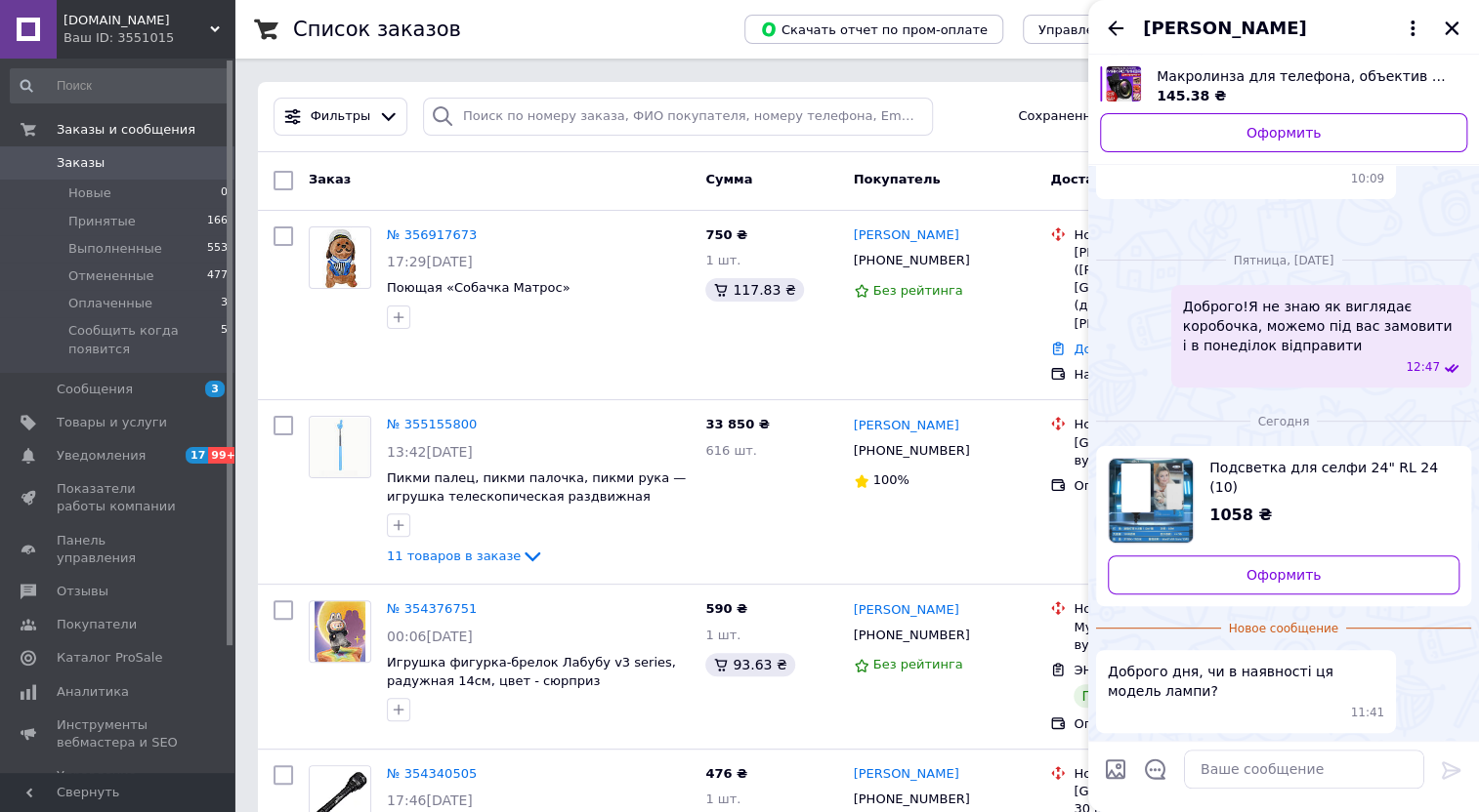
scroll to position [438, 0]
click at [1316, 766] on textarea at bounding box center [1304, 769] width 241 height 39
click at [1454, 35] on icon "Закрыть" at bounding box center [1452, 29] width 18 height 18
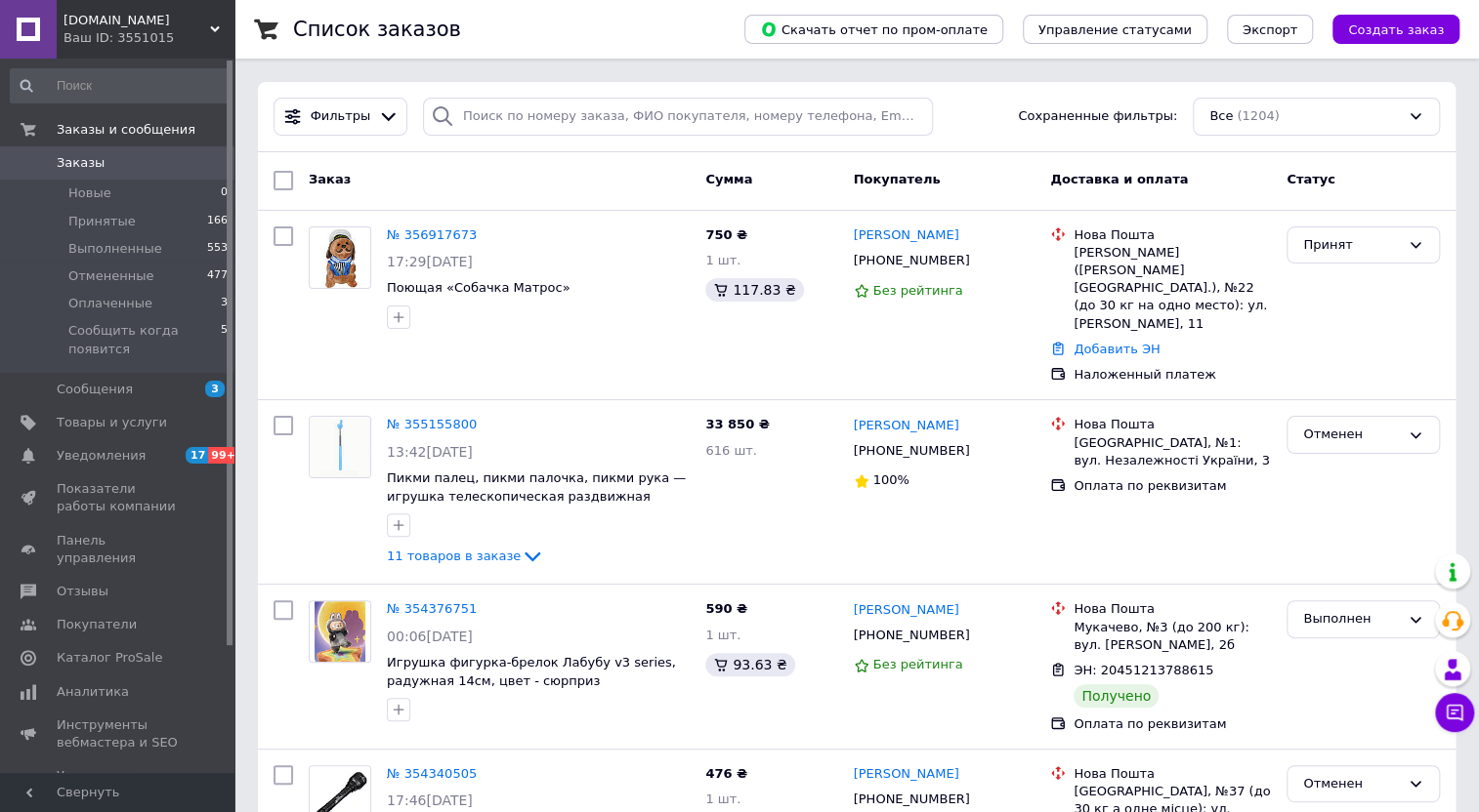
click at [121, 159] on span "Заказы" at bounding box center [119, 163] width 124 height 18
click at [210, 29] on icon at bounding box center [215, 29] width 10 height 10
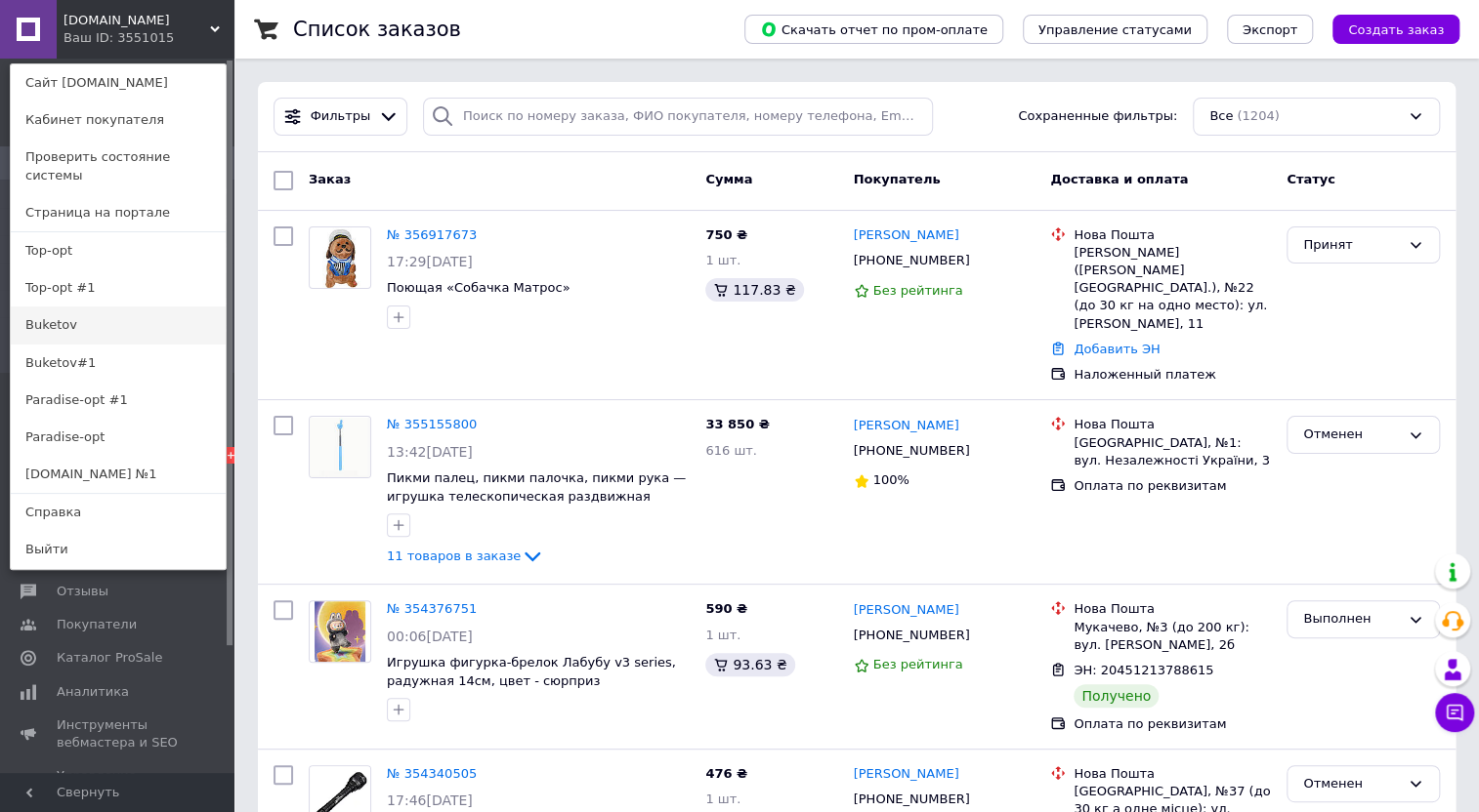
click at [152, 309] on link "Buketov" at bounding box center [118, 325] width 215 height 37
